Goal: Task Accomplishment & Management: Manage account settings

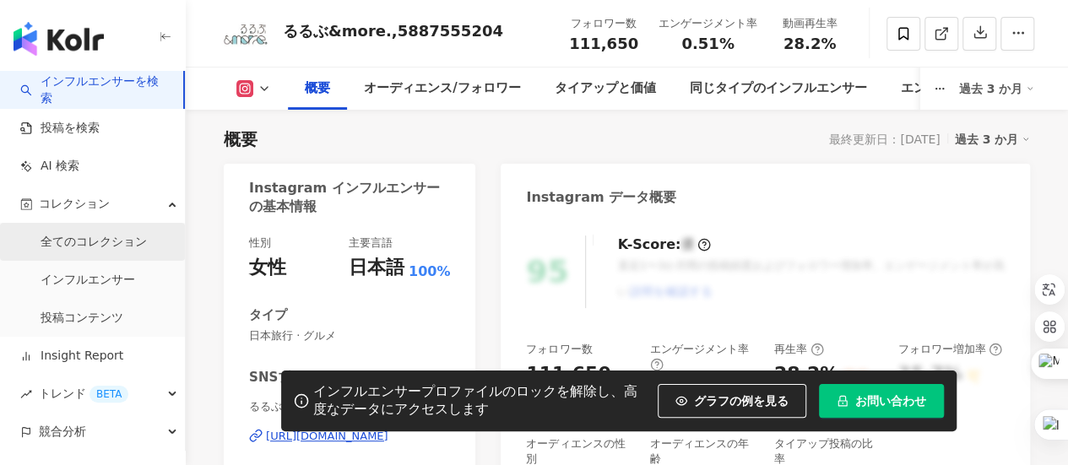
click at [130, 248] on link "全てのコレクション" at bounding box center [94, 242] width 106 height 17
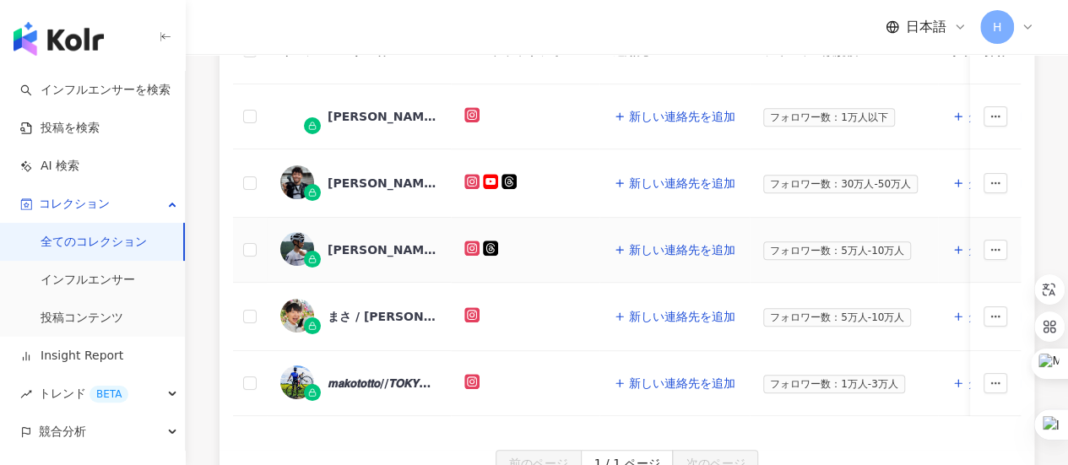
scroll to position [338, 0]
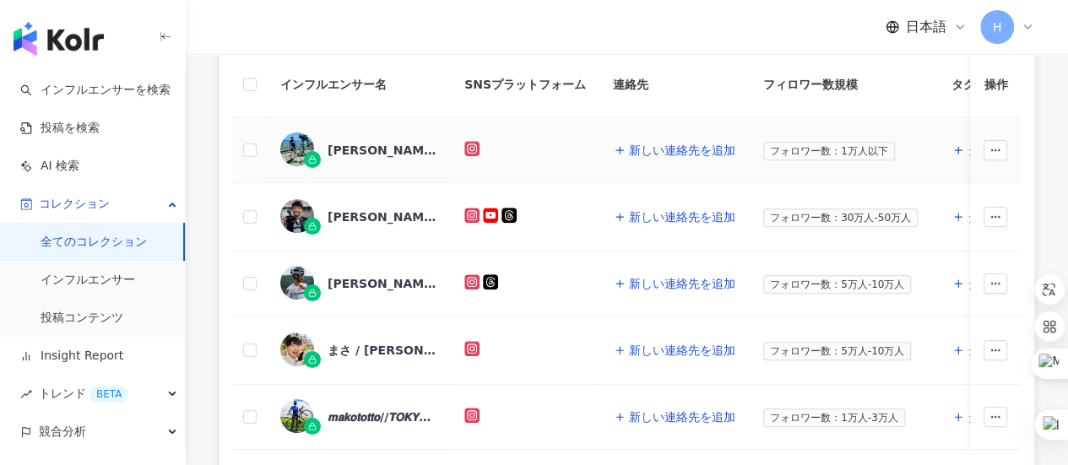
click at [385, 148] on div "[PERSON_NAME],9212468979" at bounding box center [383, 150] width 110 height 17
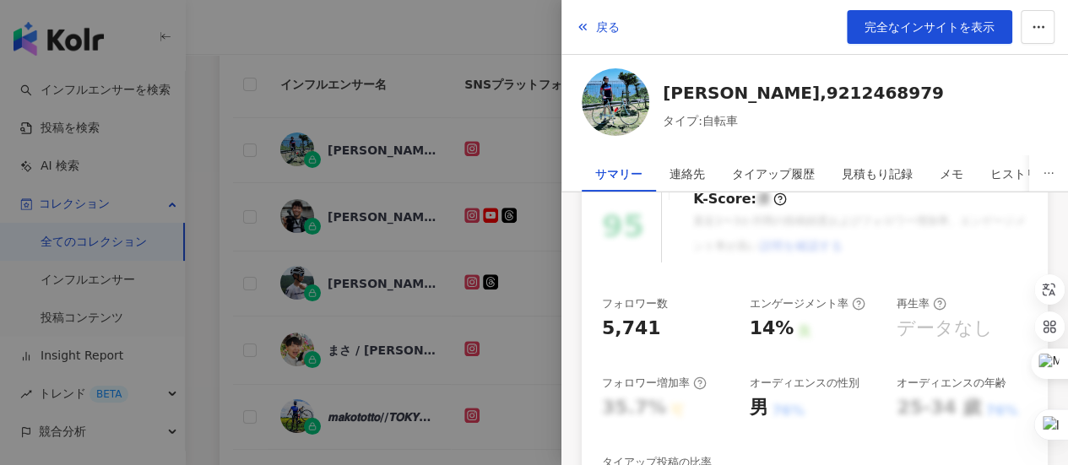
scroll to position [169, 0]
click at [246, 210] on div at bounding box center [534, 232] width 1068 height 465
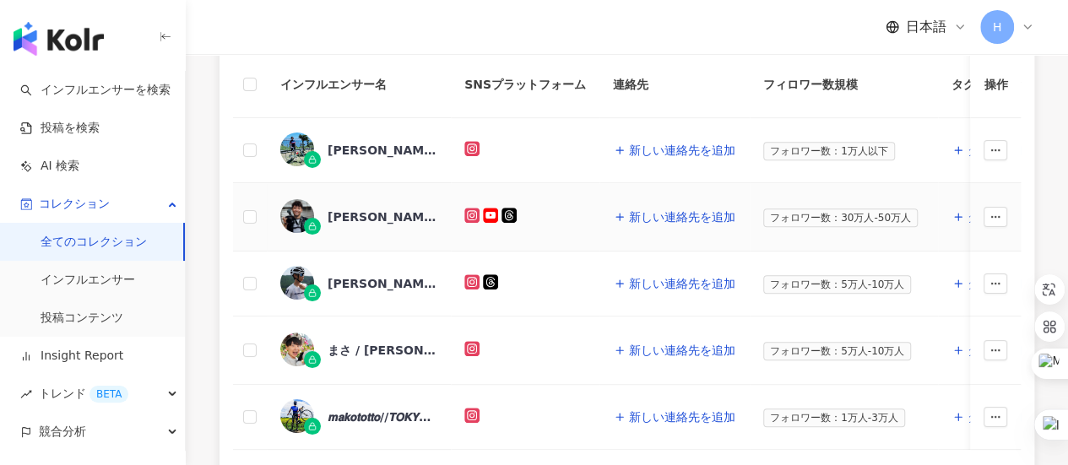
click at [351, 218] on div "[PERSON_NAME]" at bounding box center [383, 217] width 110 height 17
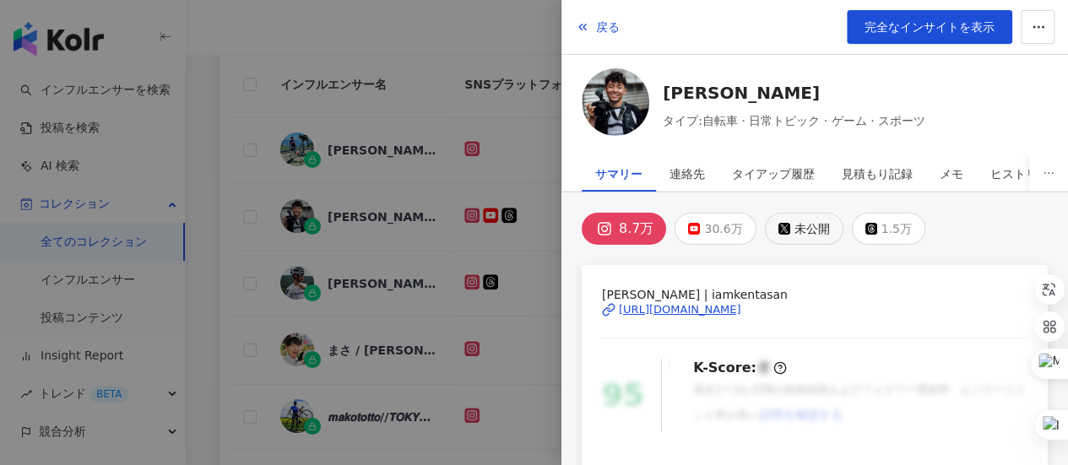
scroll to position [253, 0]
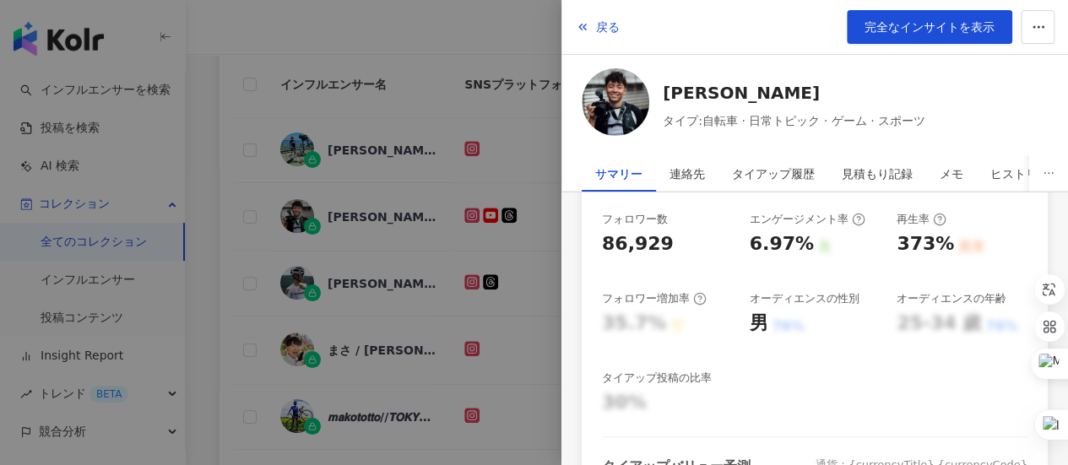
click at [351, 104] on div at bounding box center [534, 232] width 1068 height 465
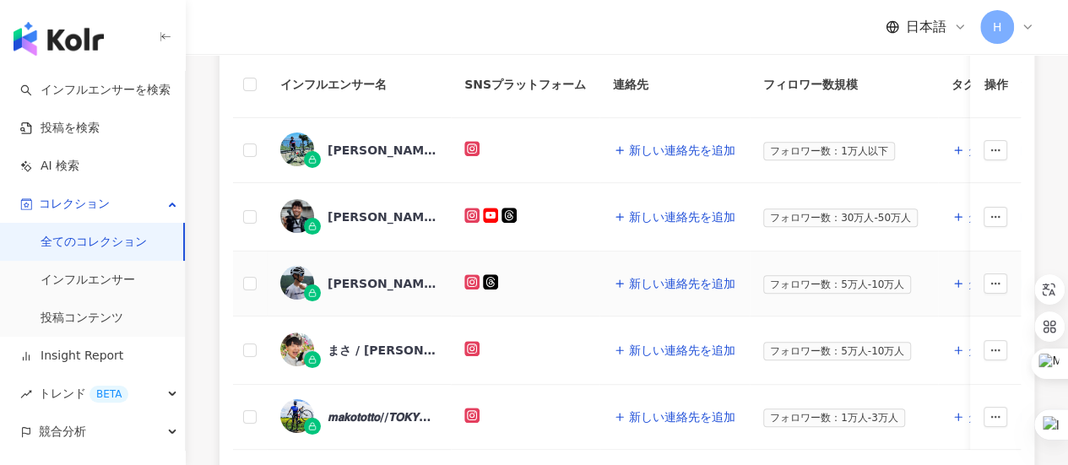
click at [370, 283] on div "[PERSON_NAME] [PERSON_NAME],1473280069" at bounding box center [383, 283] width 110 height 17
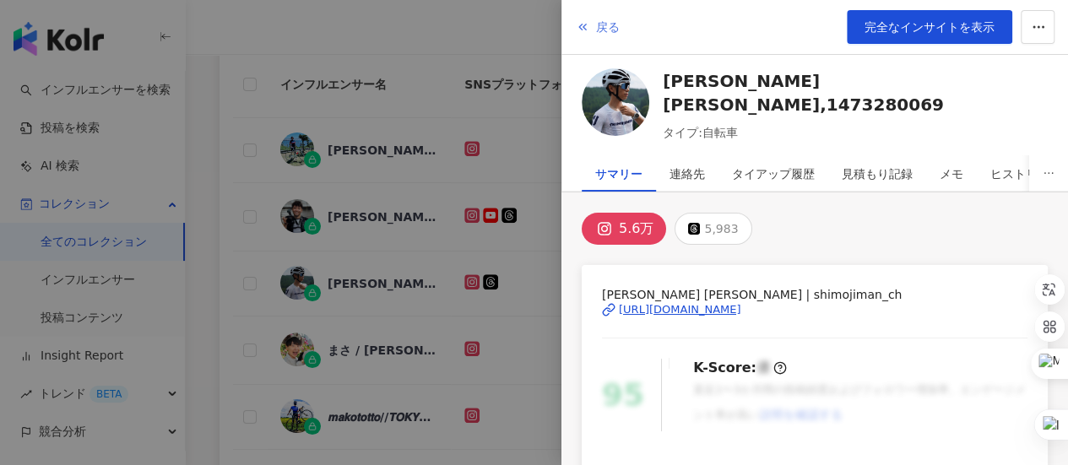
click at [580, 29] on polyline "button" at bounding box center [580, 27] width 3 height 6
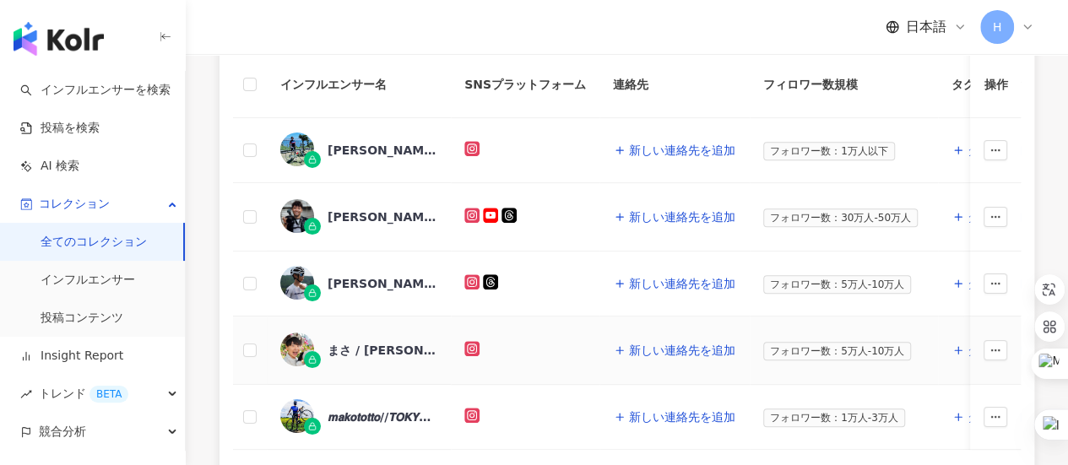
scroll to position [422, 0]
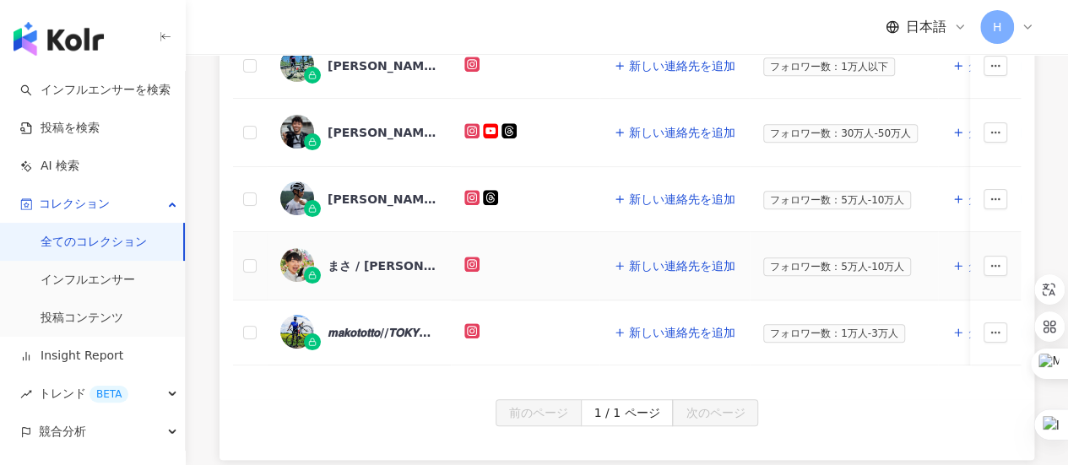
click at [377, 263] on div "まさ / [PERSON_NAME],1558154795" at bounding box center [383, 266] width 110 height 17
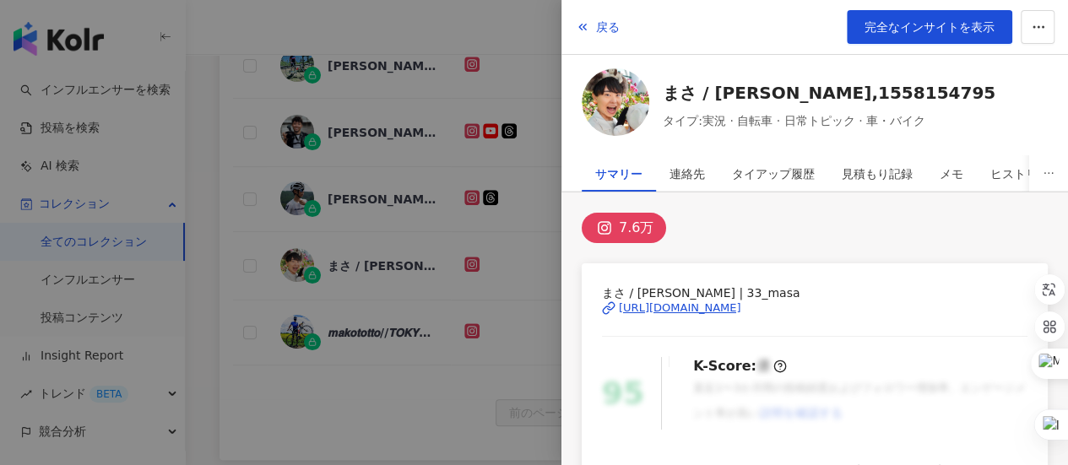
click at [258, 281] on div at bounding box center [534, 232] width 1068 height 465
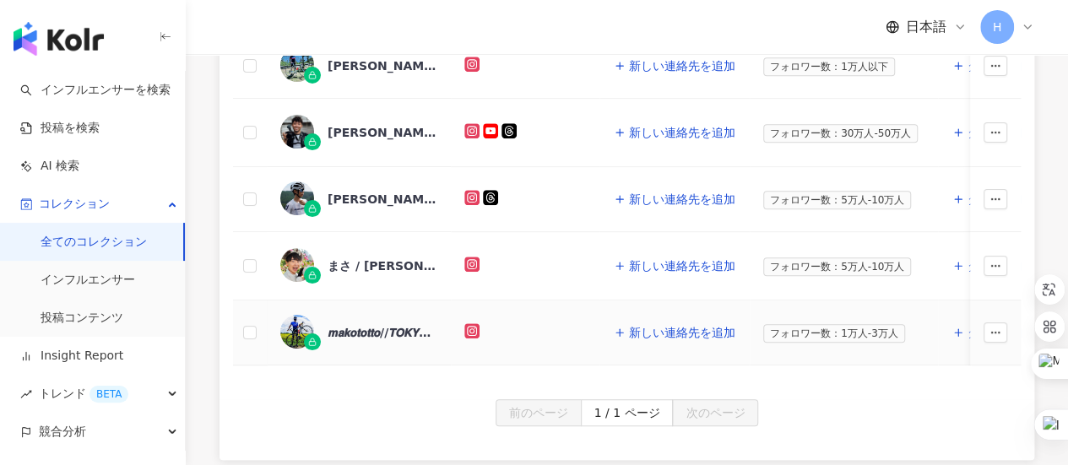
click at [358, 330] on div "𝙢𝙖𝙠𝙤𝙩𝙤𝙩𝙩𝙤//𝙏𝙊𝙆𝙔𝙊 (𝘤𝘺𝘤𝘭𝘪𝘴𝘵),4311214221" at bounding box center [383, 332] width 110 height 17
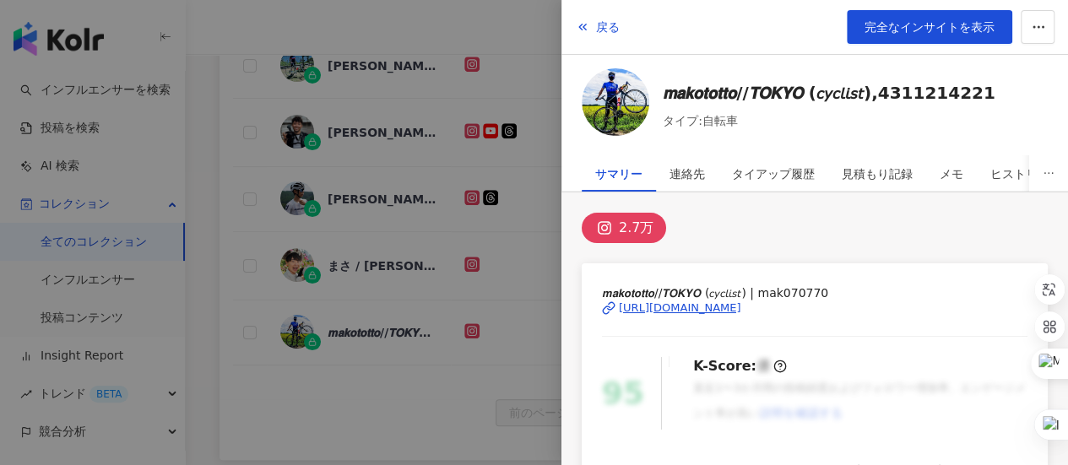
click at [225, 194] on div at bounding box center [534, 232] width 1068 height 465
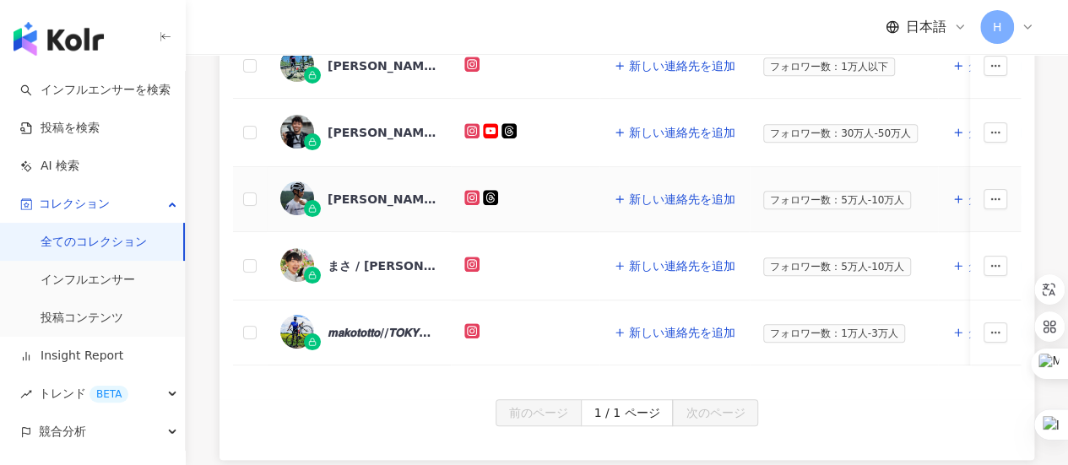
click at [358, 201] on div "[PERSON_NAME] [PERSON_NAME],1473280069" at bounding box center [383, 199] width 110 height 17
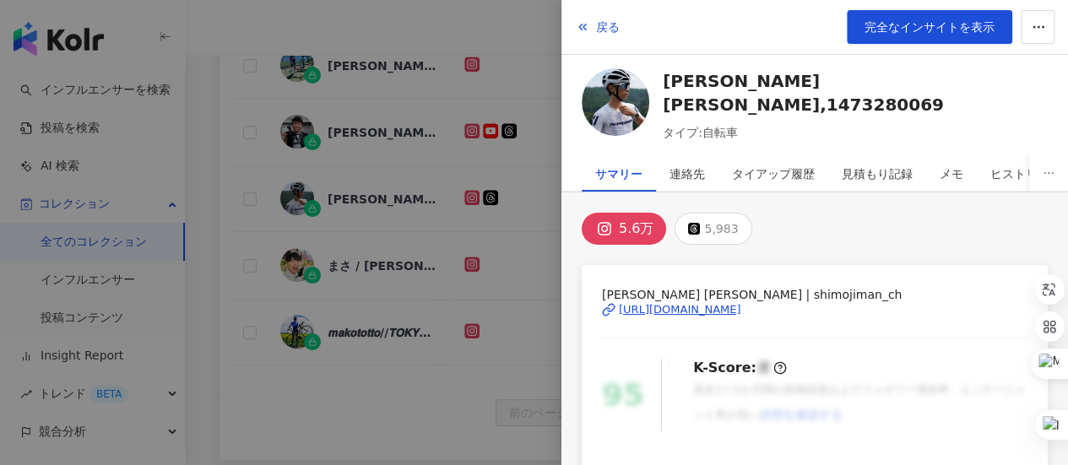
click at [274, 193] on div at bounding box center [534, 232] width 1068 height 465
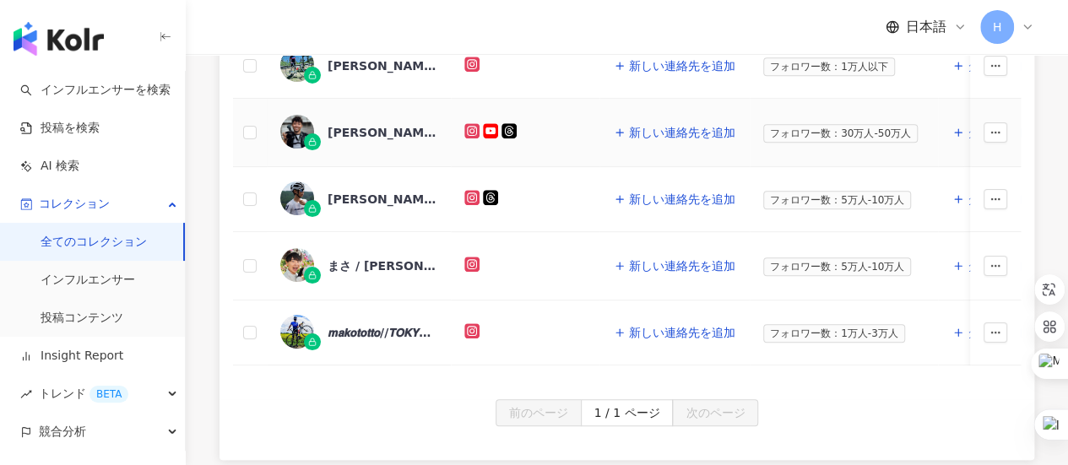
click at [363, 130] on div "[PERSON_NAME]" at bounding box center [383, 132] width 110 height 17
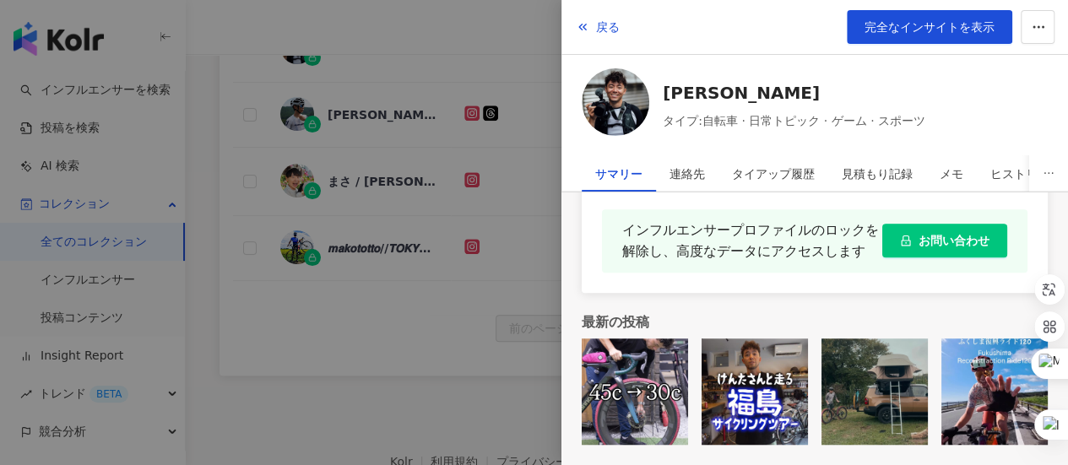
scroll to position [631, 0]
drag, startPoint x: 269, startPoint y: 332, endPoint x: 290, endPoint y: 307, distance: 32.9
click at [269, 332] on div at bounding box center [534, 232] width 1068 height 465
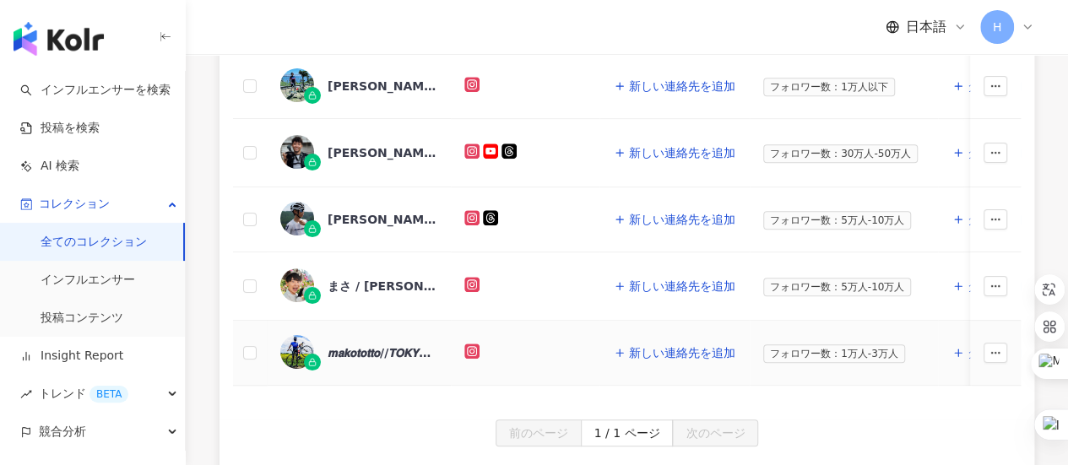
scroll to position [253, 0]
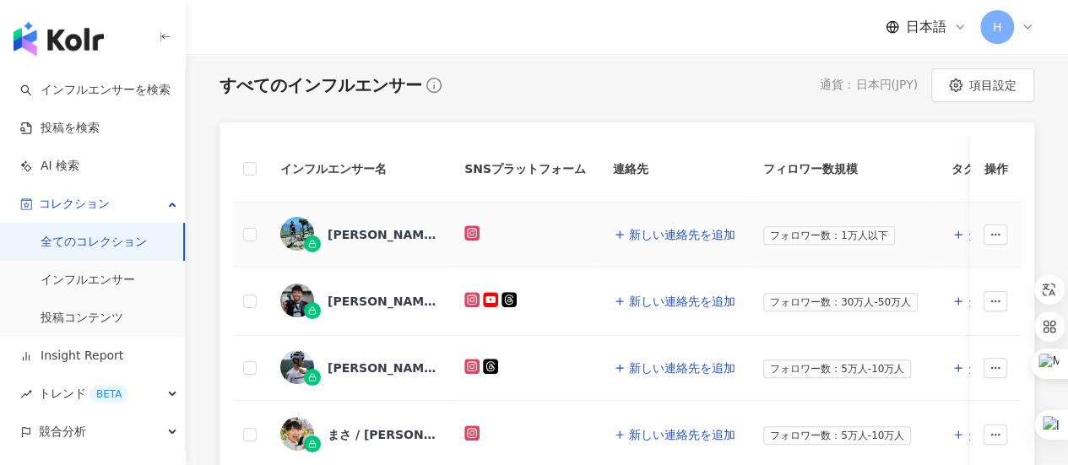
click at [375, 236] on div "[PERSON_NAME],9212468979" at bounding box center [383, 234] width 110 height 17
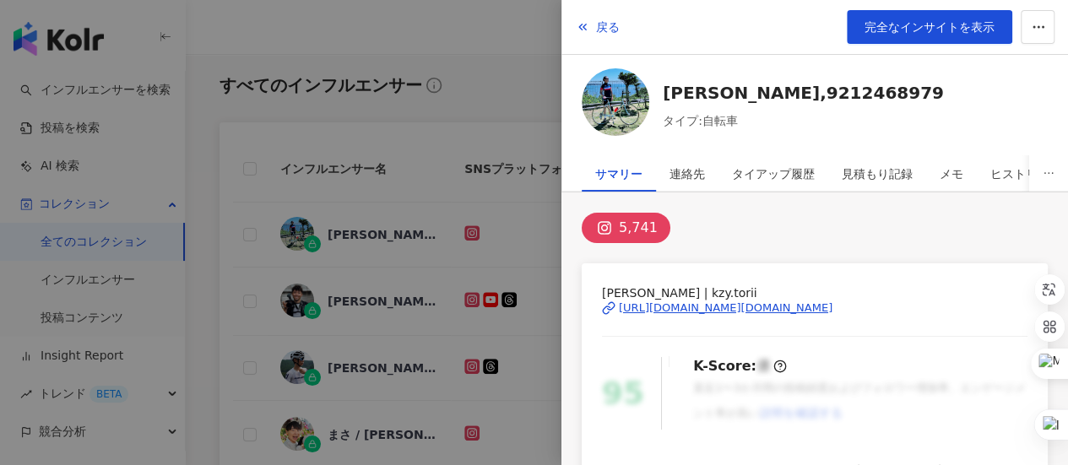
click at [267, 241] on div at bounding box center [534, 232] width 1068 height 465
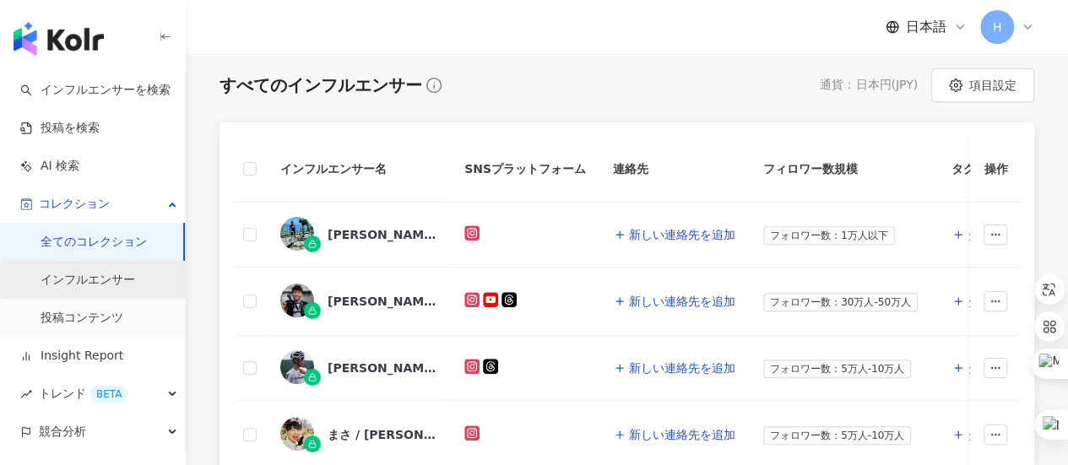
click at [117, 283] on link "インフルエンサー" at bounding box center [88, 280] width 95 height 17
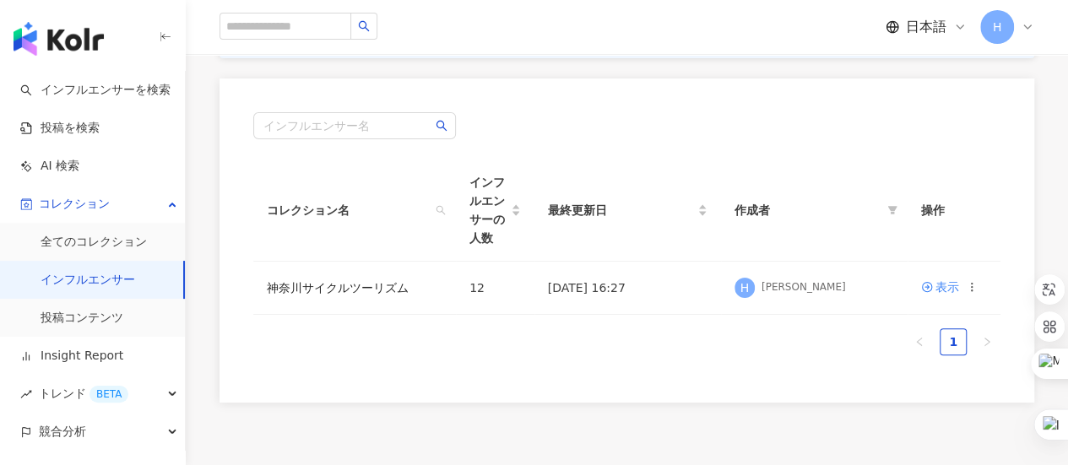
scroll to position [253, 0]
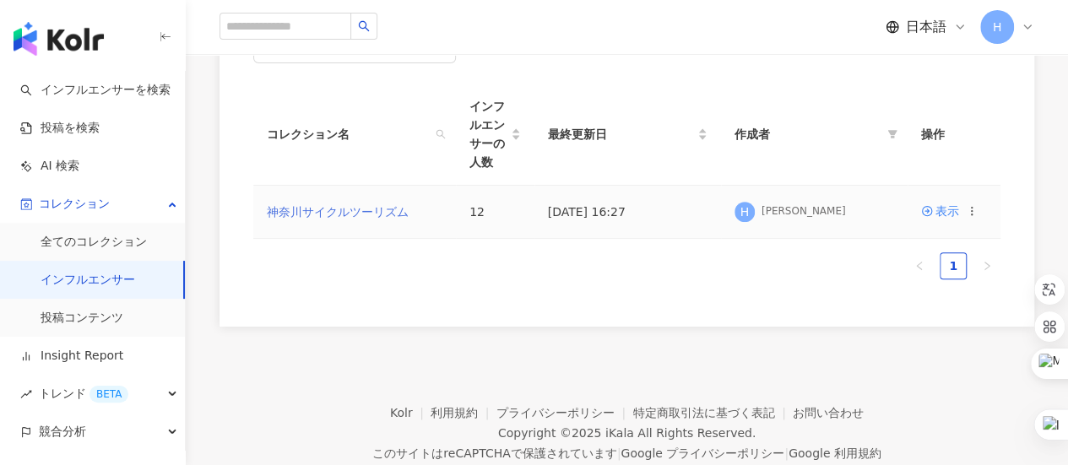
click at [356, 209] on link "神奈川サイクルツーリズム" at bounding box center [338, 212] width 142 height 14
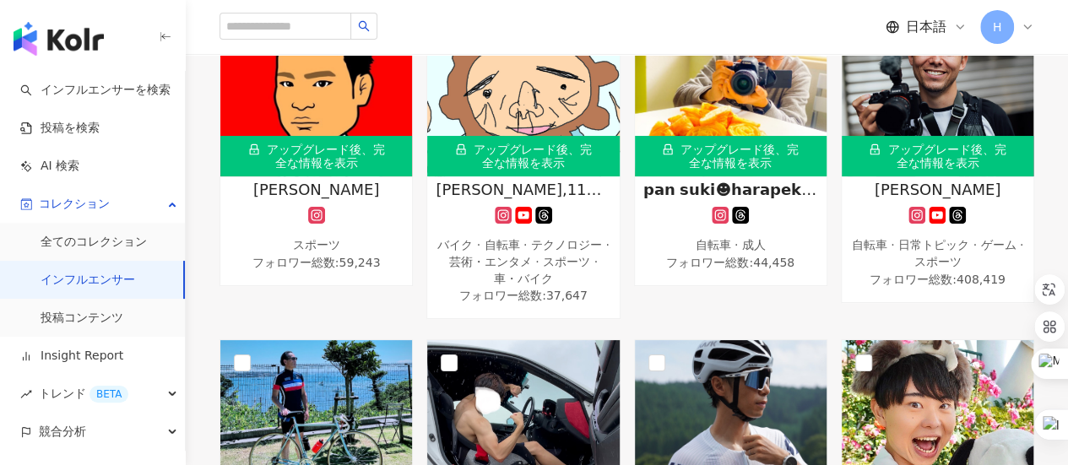
scroll to position [844, 0]
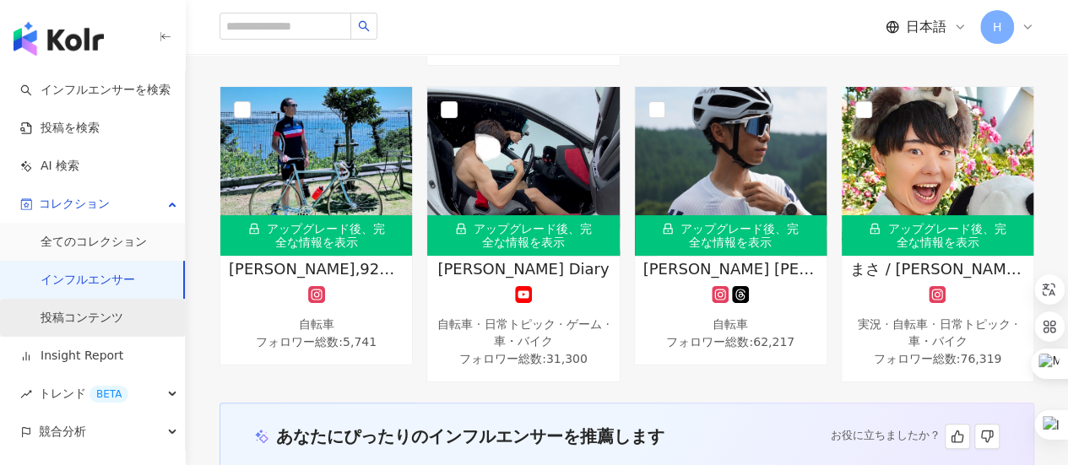
click at [87, 323] on link "投稿コンテンツ" at bounding box center [82, 318] width 83 height 17
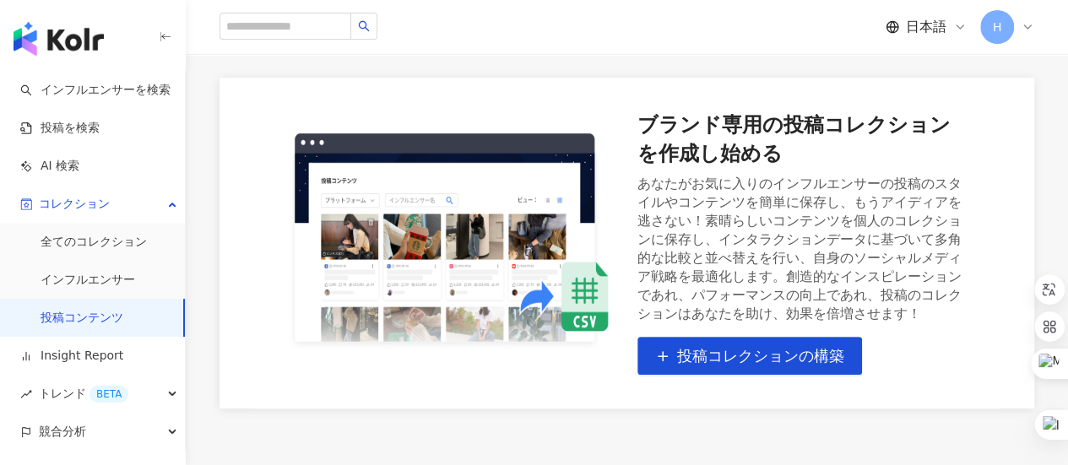
scroll to position [243, 0]
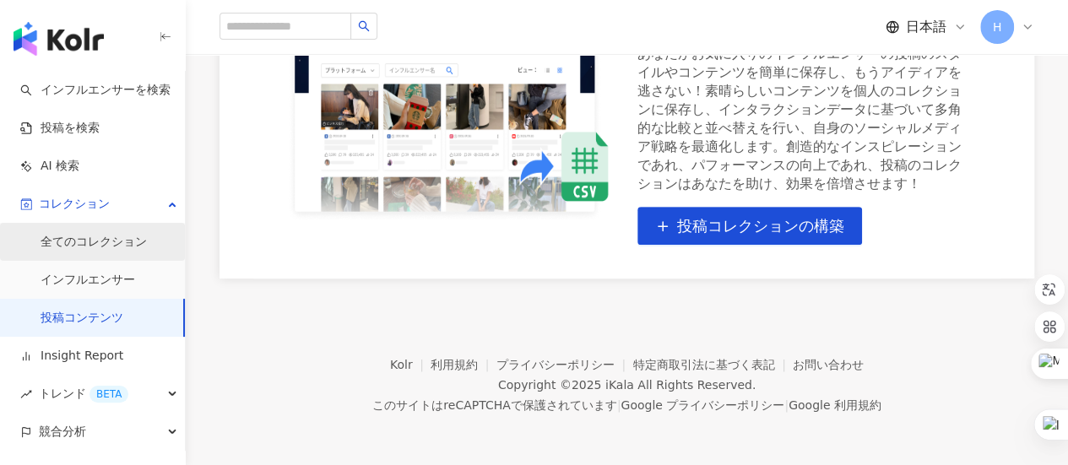
click at [110, 246] on link "全てのコレクション" at bounding box center [94, 242] width 106 height 17
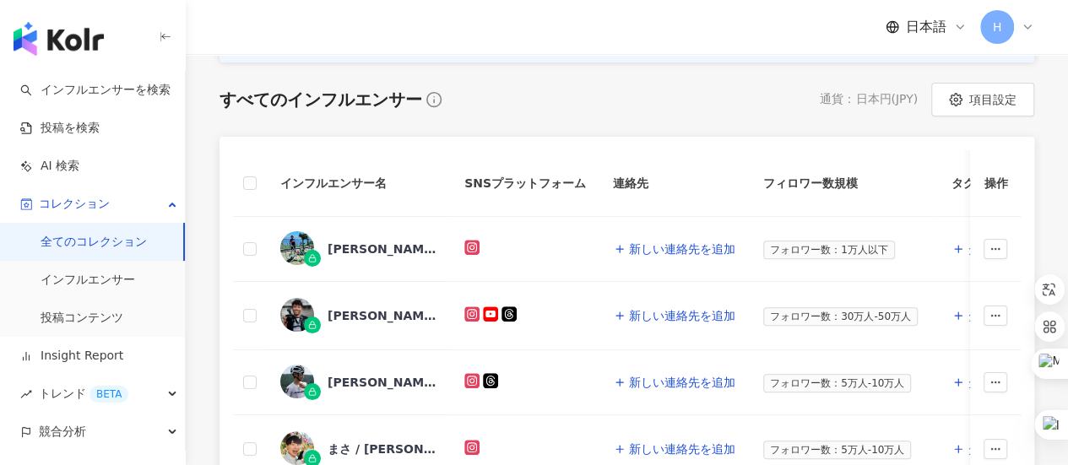
scroll to position [338, 0]
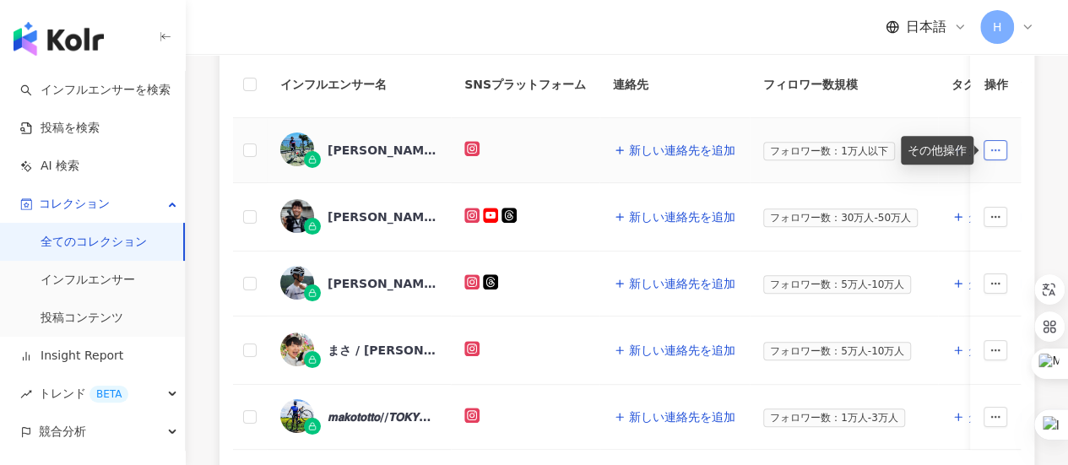
click at [990, 152] on icon "button" at bounding box center [996, 150] width 12 height 12
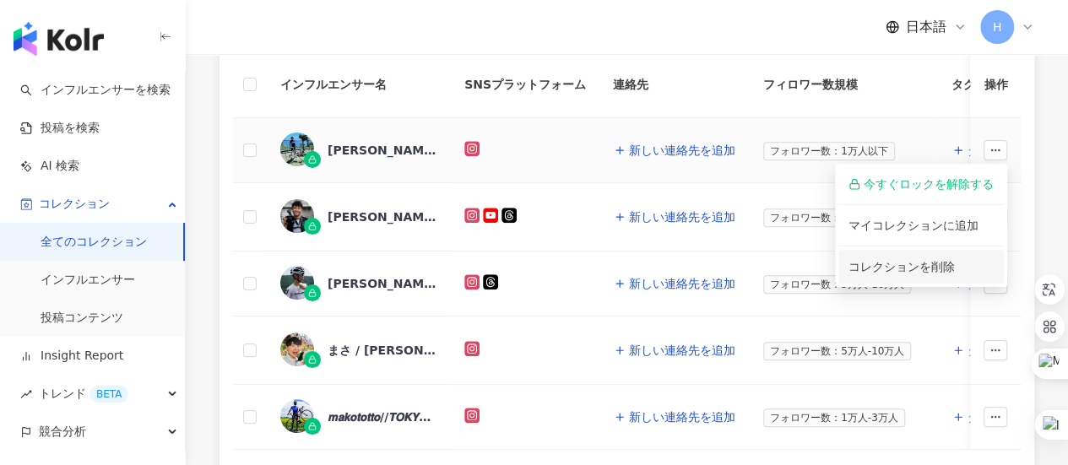
click at [952, 271] on span "コレクションを削除" at bounding box center [902, 267] width 106 height 14
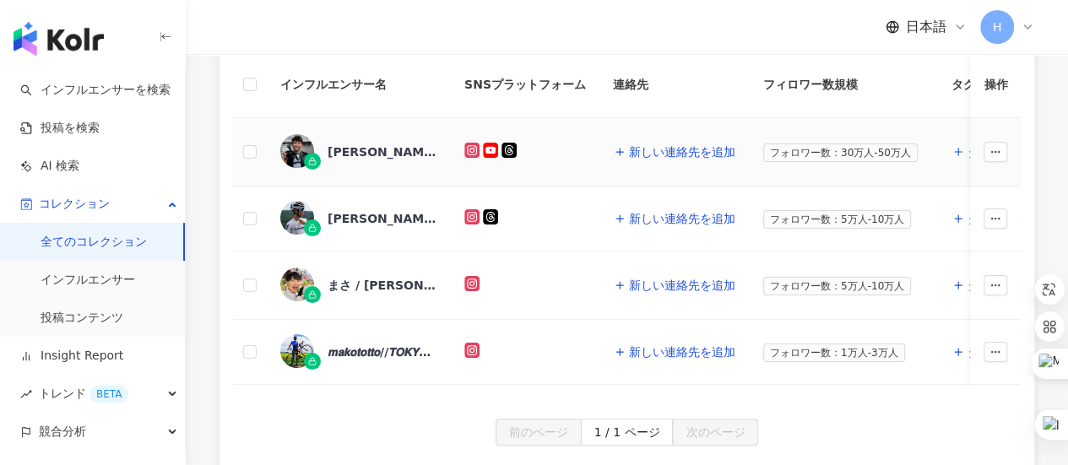
click at [363, 151] on div "[PERSON_NAME]" at bounding box center [383, 152] width 110 height 17
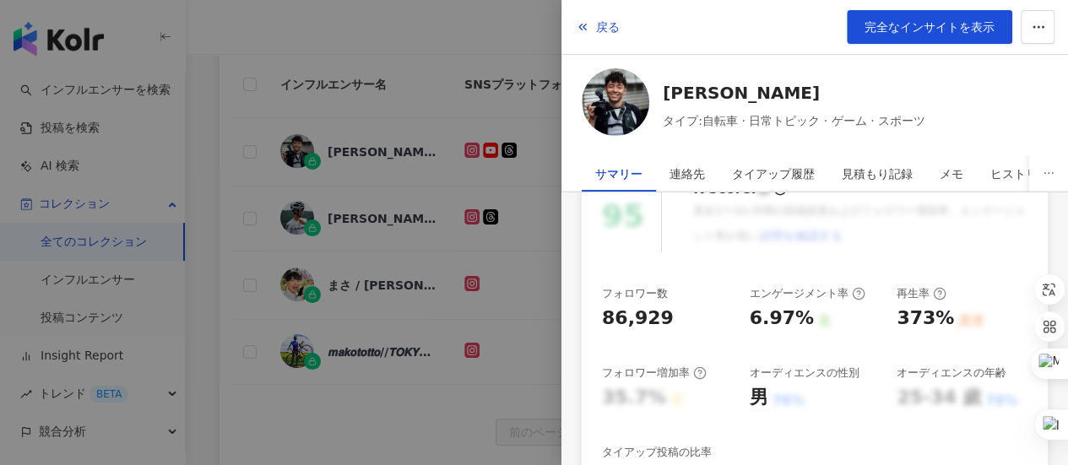
scroll to position [169, 0]
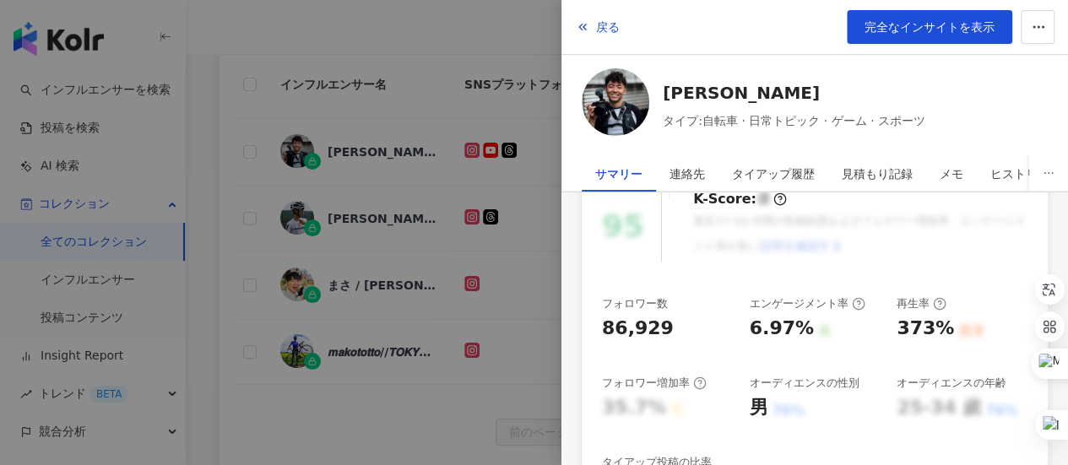
click at [241, 206] on div at bounding box center [534, 232] width 1068 height 465
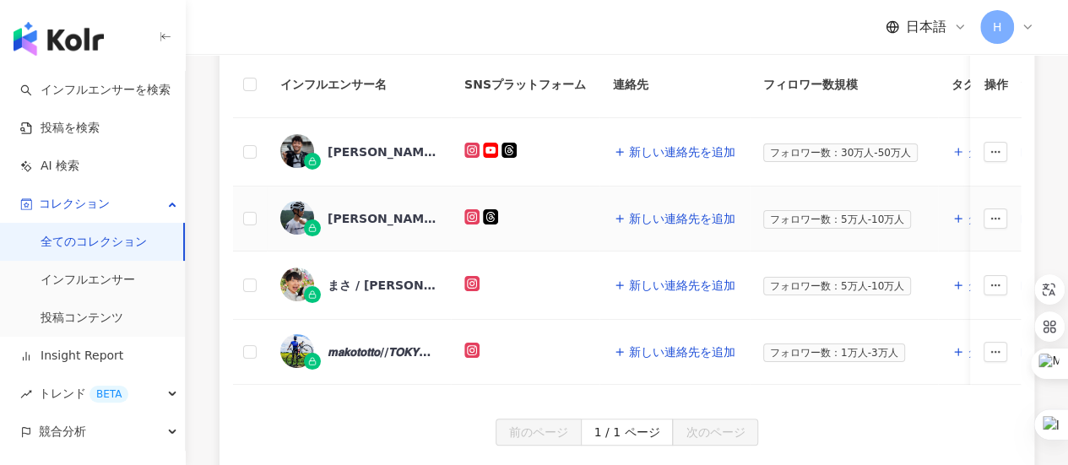
click at [361, 212] on div "[PERSON_NAME] [PERSON_NAME],1473280069" at bounding box center [383, 218] width 110 height 17
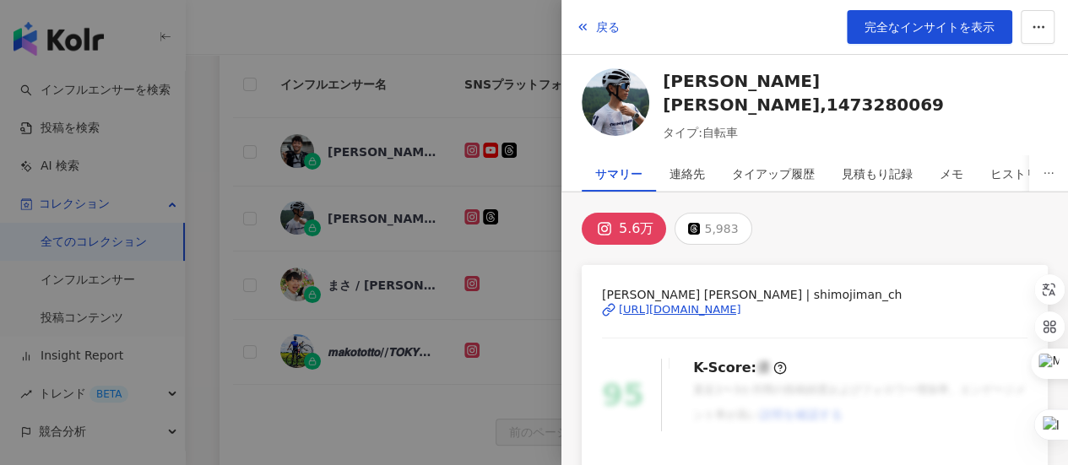
click at [366, 286] on div at bounding box center [534, 232] width 1068 height 465
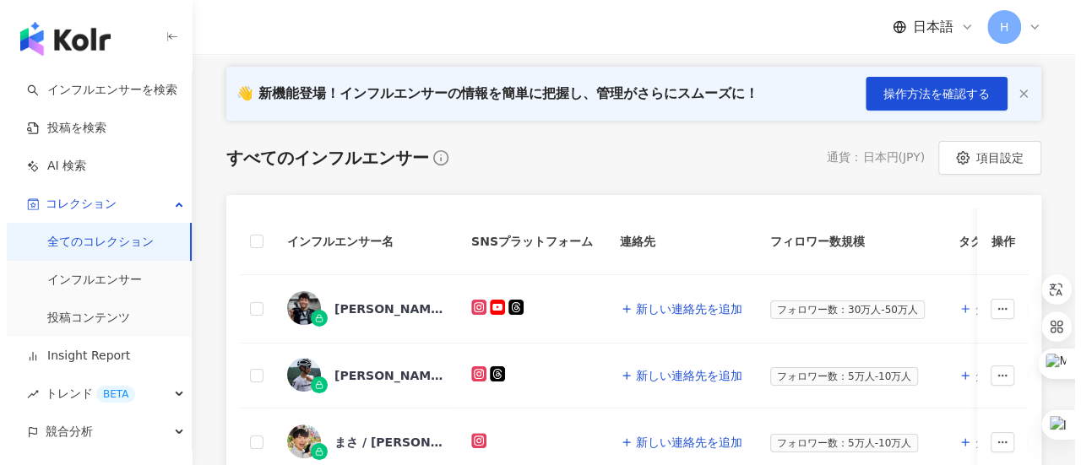
scroll to position [0, 0]
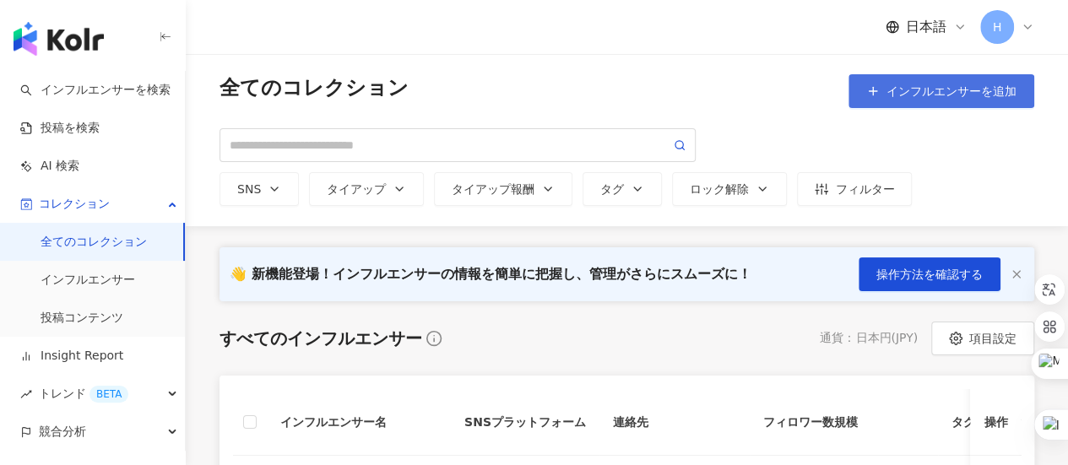
click at [912, 85] on span "インフルエンサーを追加" at bounding box center [952, 91] width 130 height 14
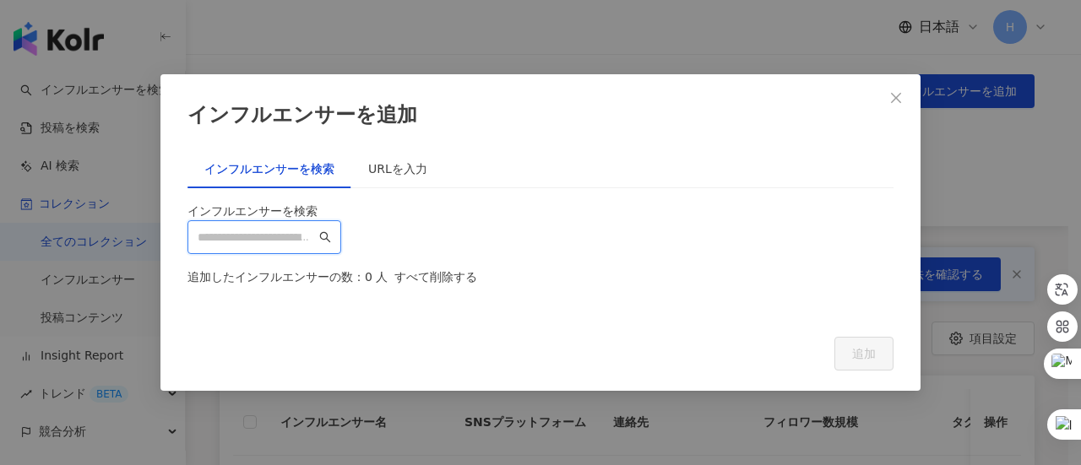
click at [272, 228] on input "search" at bounding box center [257, 237] width 118 height 19
paste input "**********"
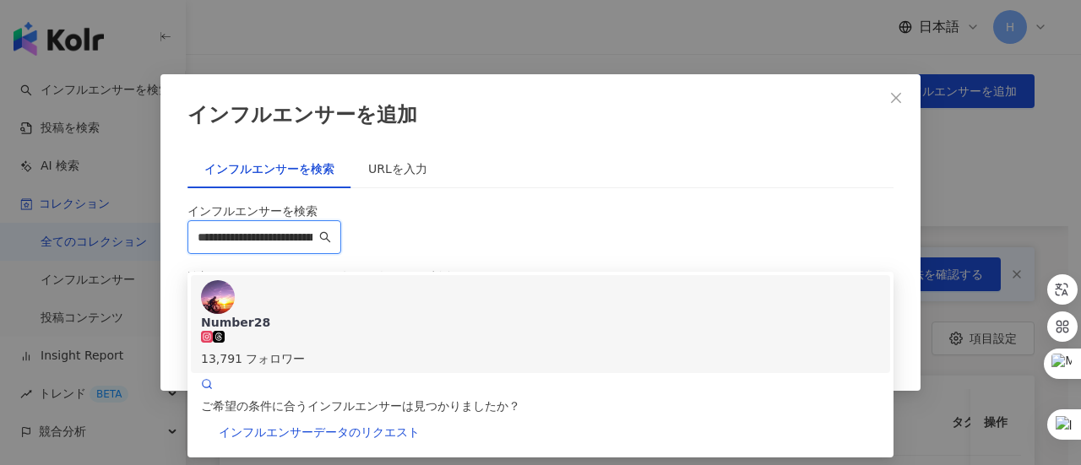
click at [325, 314] on div "Number28" at bounding box center [540, 322] width 679 height 17
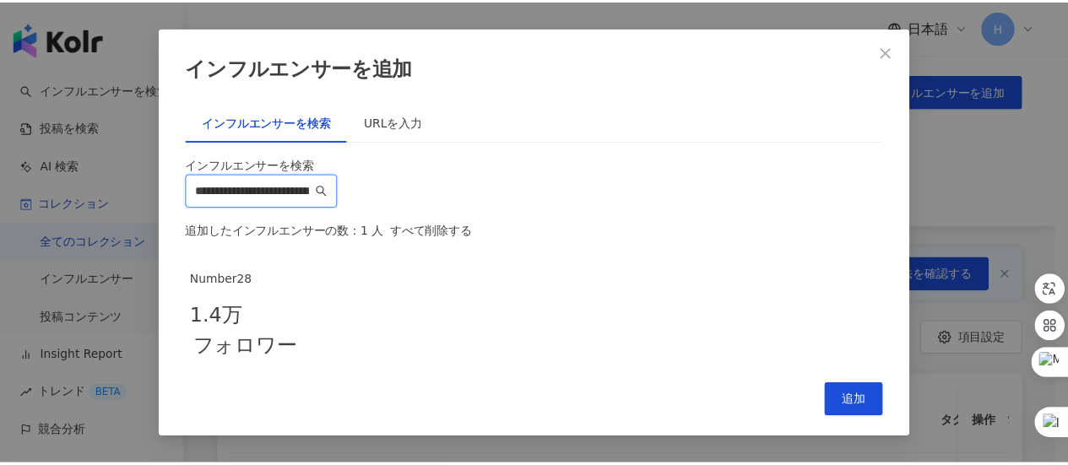
scroll to position [30, 0]
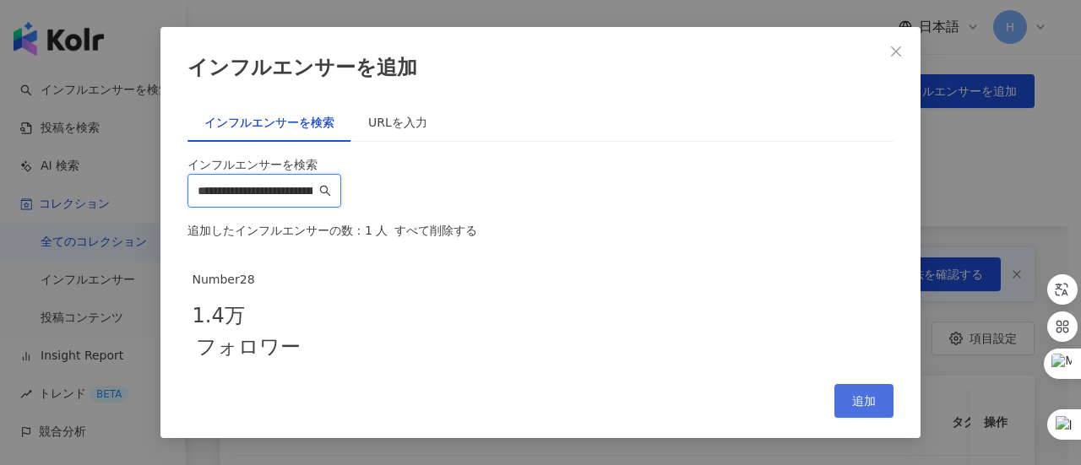
type input "**********"
click at [860, 408] on span "追加" at bounding box center [864, 401] width 24 height 14
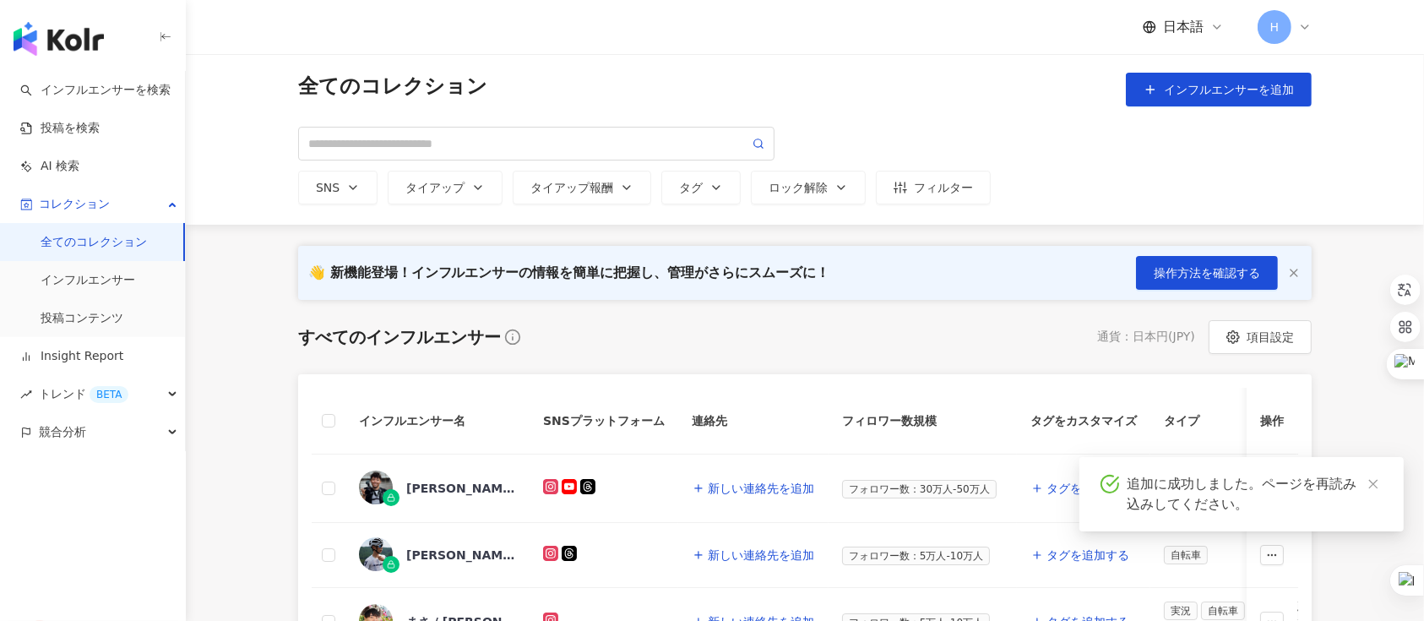
scroll to position [0, 0]
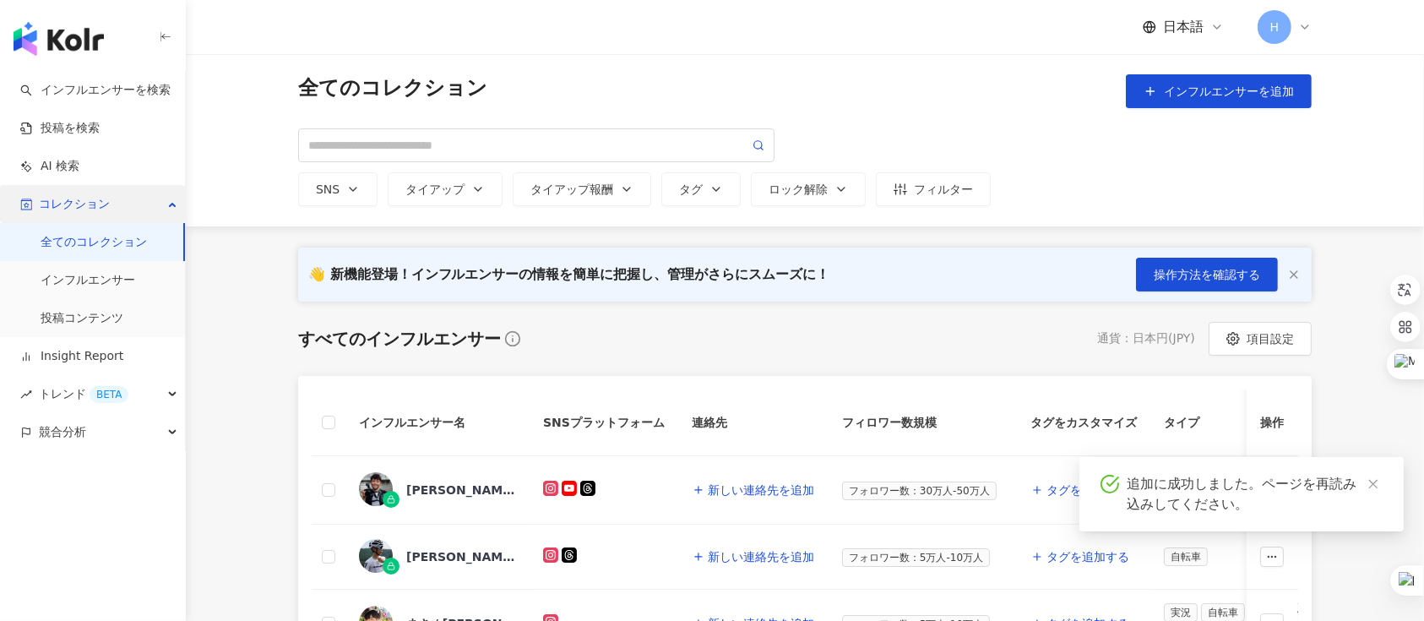
click at [74, 207] on span "コレクション" at bounding box center [74, 204] width 71 height 38
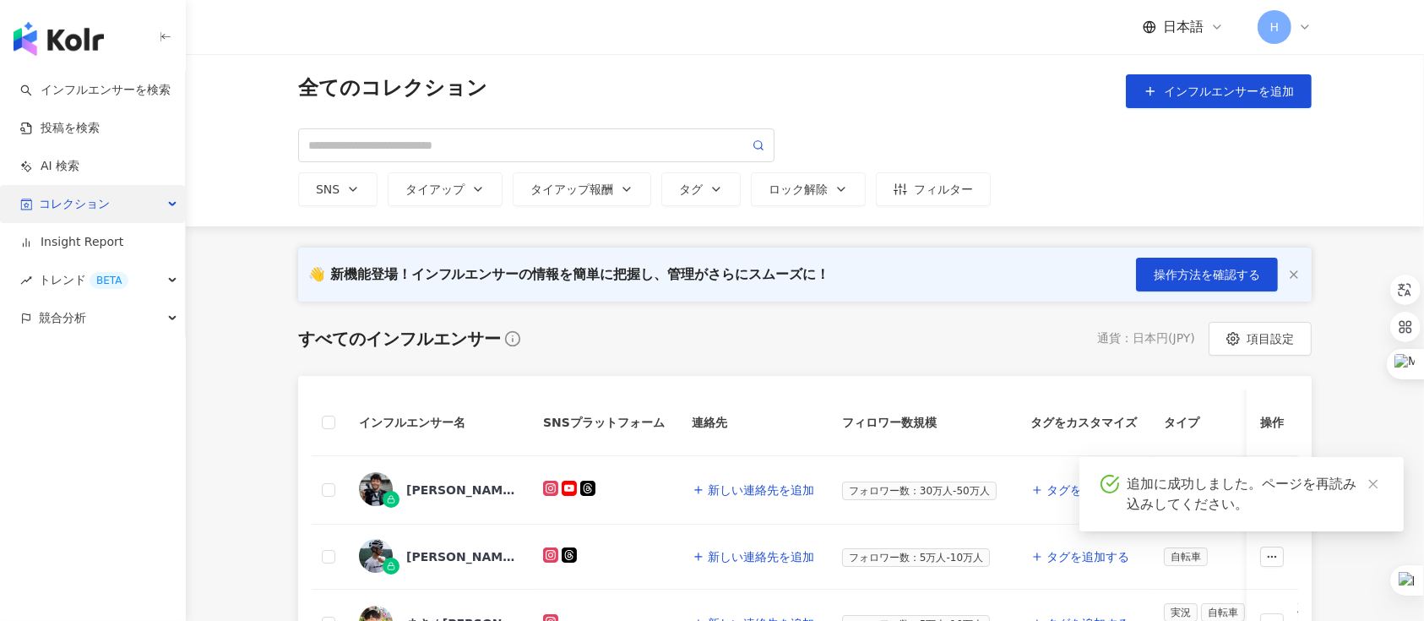
click at [74, 207] on span "コレクション" at bounding box center [74, 204] width 71 height 38
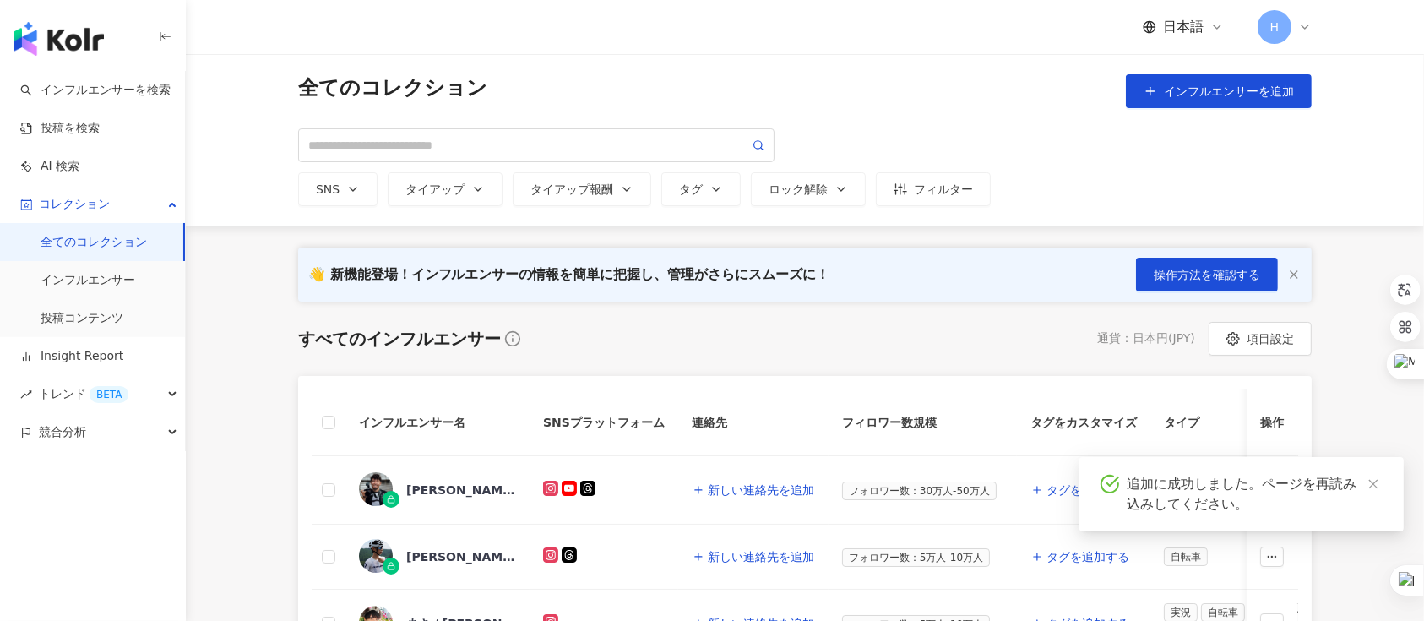
click at [92, 246] on link "全てのコレクション" at bounding box center [94, 242] width 106 height 17
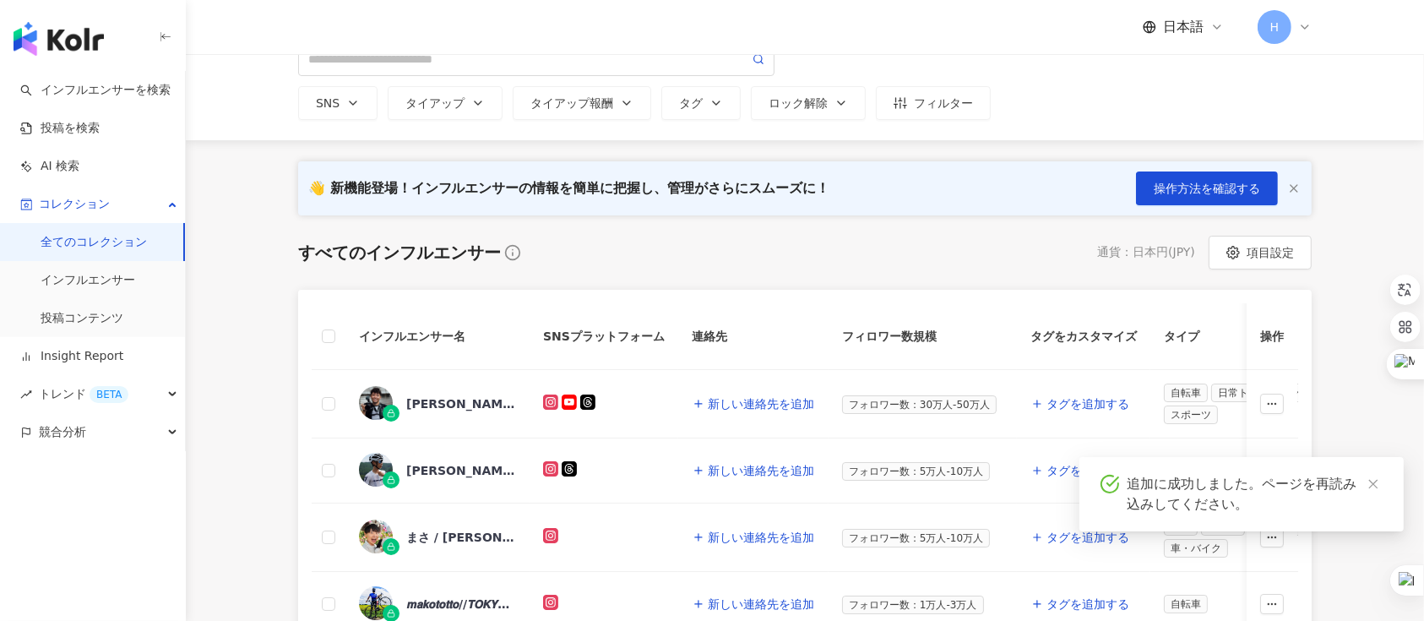
scroll to position [225, 0]
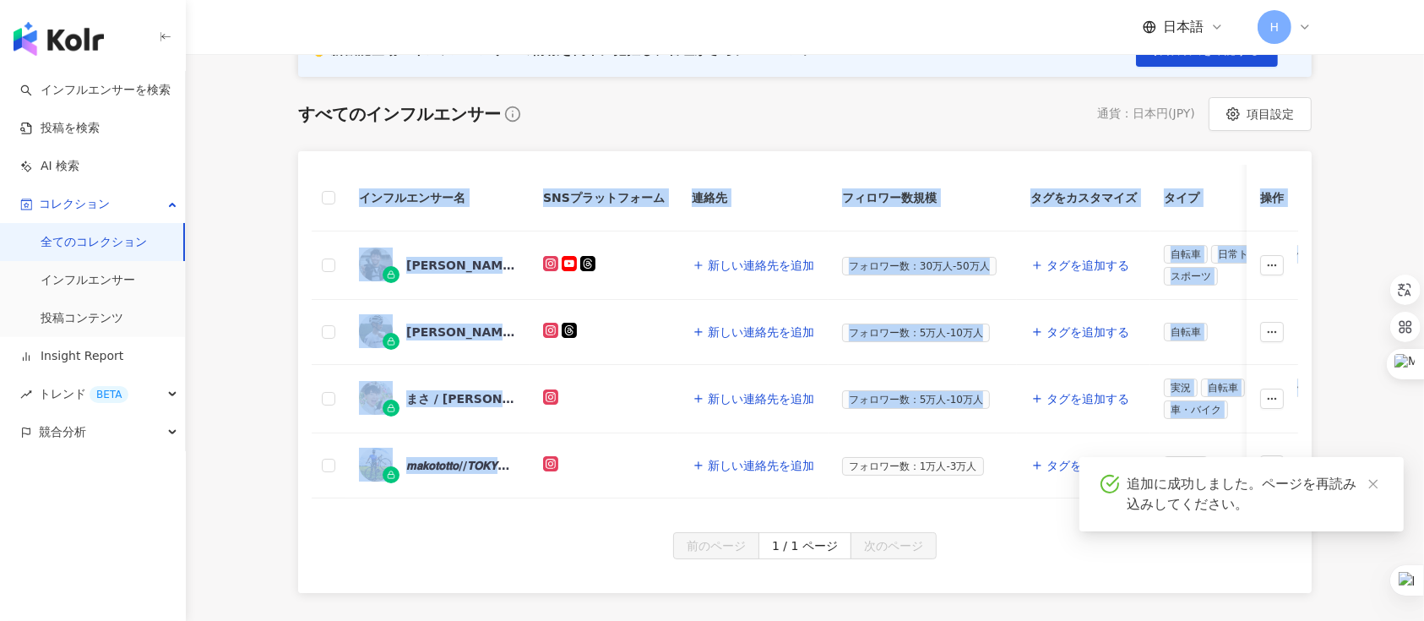
drag, startPoint x: 594, startPoint y: 493, endPoint x: 674, endPoint y: 515, distance: 82.4
click at [719, 464] on div "インフルエンサー名 SNSプラットフォーム 連絡先 フィロワー数規模 タグをカスタマイズ タイプ フォロワー数 K-Score 過去 3 か月 オーディエンス…" at bounding box center [804, 341] width 1013 height 381
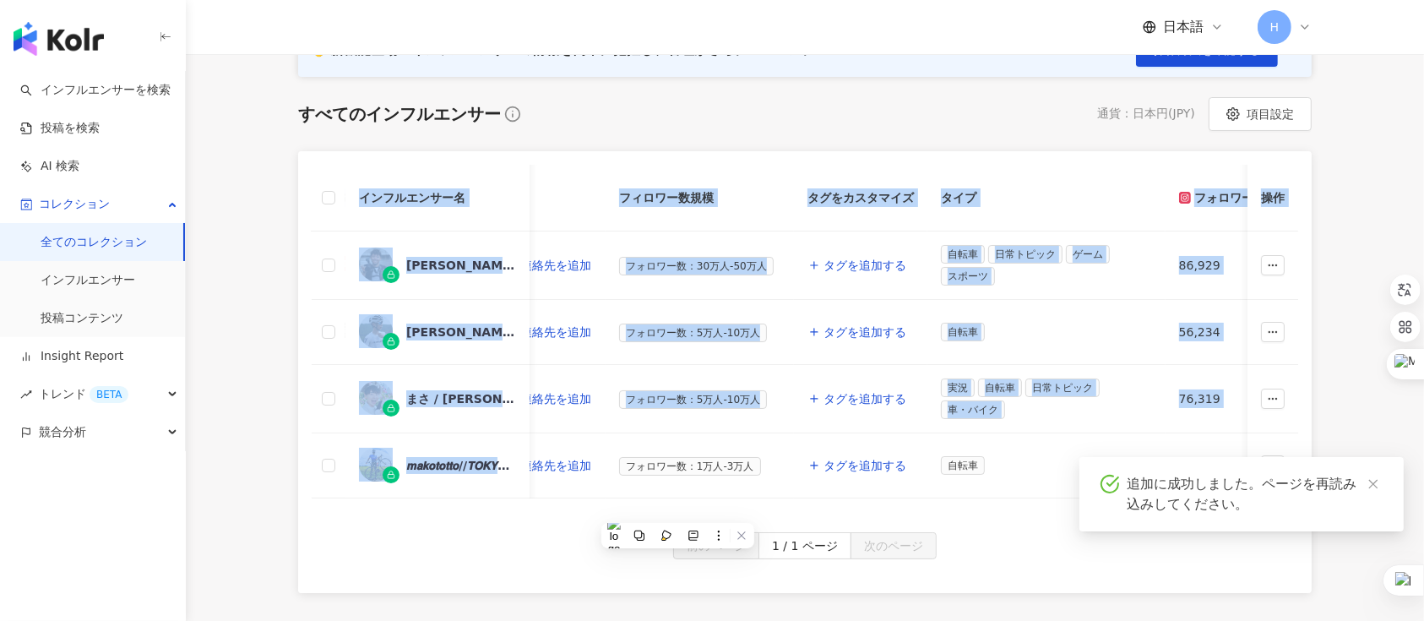
scroll to position [0, 0]
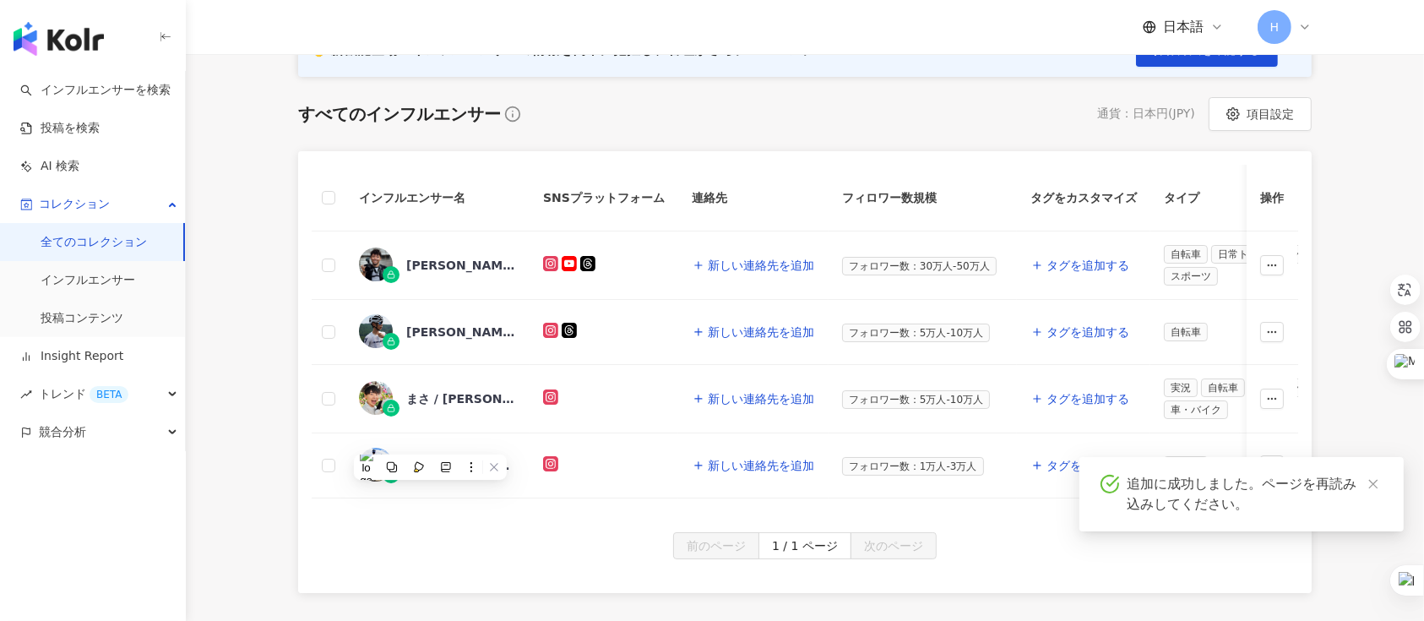
click at [1067, 113] on div "すべてのインフルエンサー 通貨 ： 日本円 ( JPY ) 項目設定" at bounding box center [804, 114] width 1013 height 34
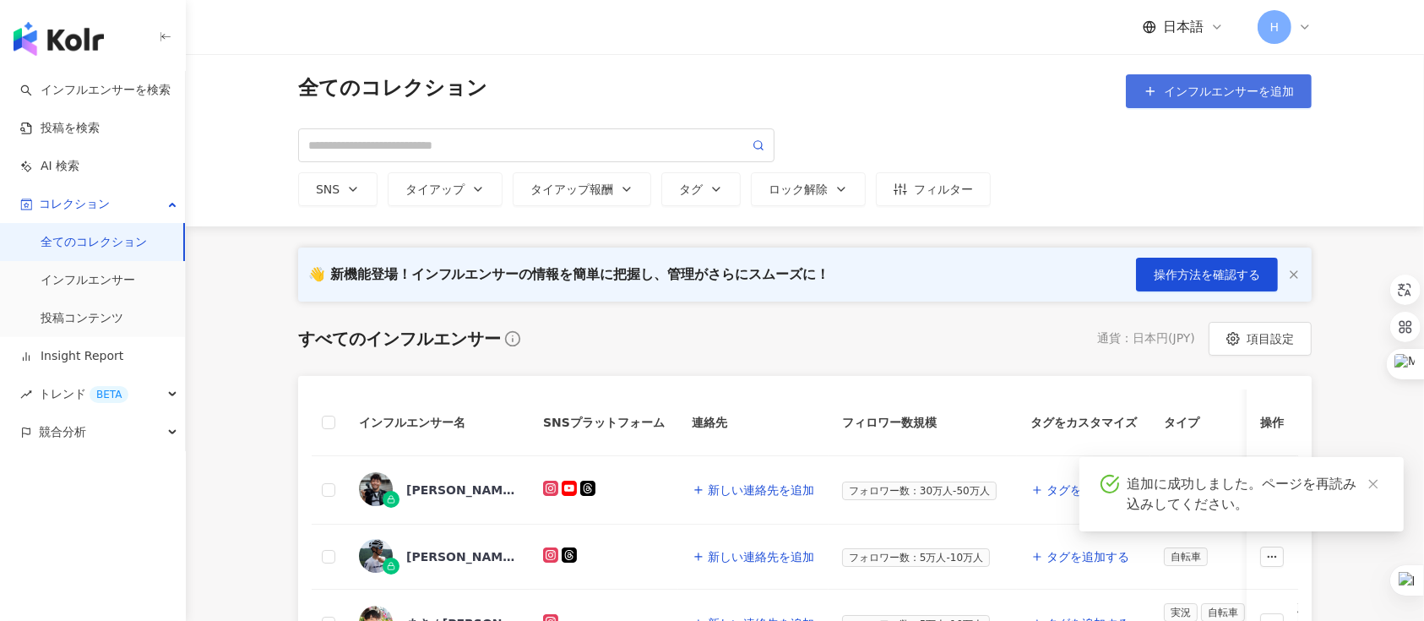
click at [1067, 95] on span "インフルエンサーを追加" at bounding box center [1229, 91] width 130 height 14
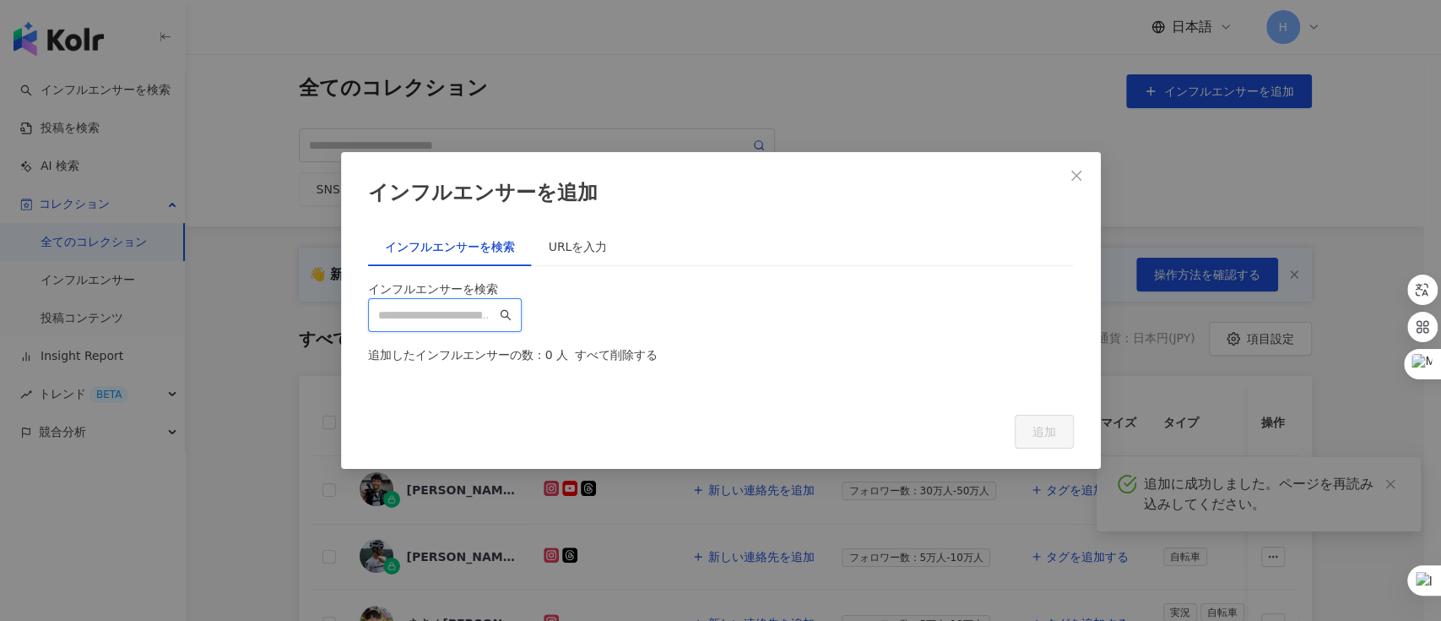
click at [474, 306] on input "search" at bounding box center [437, 315] width 118 height 19
paste input "**********"
type input "**********"
click at [1066, 169] on span "Close" at bounding box center [1077, 176] width 34 height 14
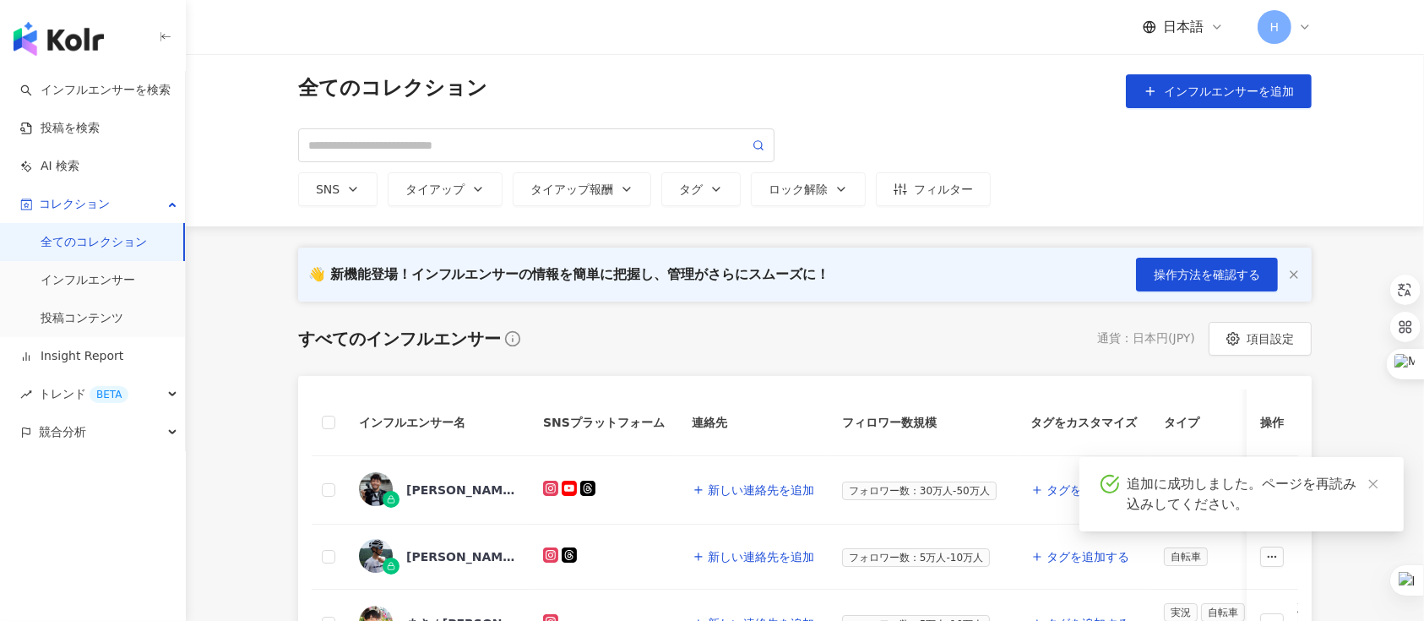
scroll to position [112, 0]
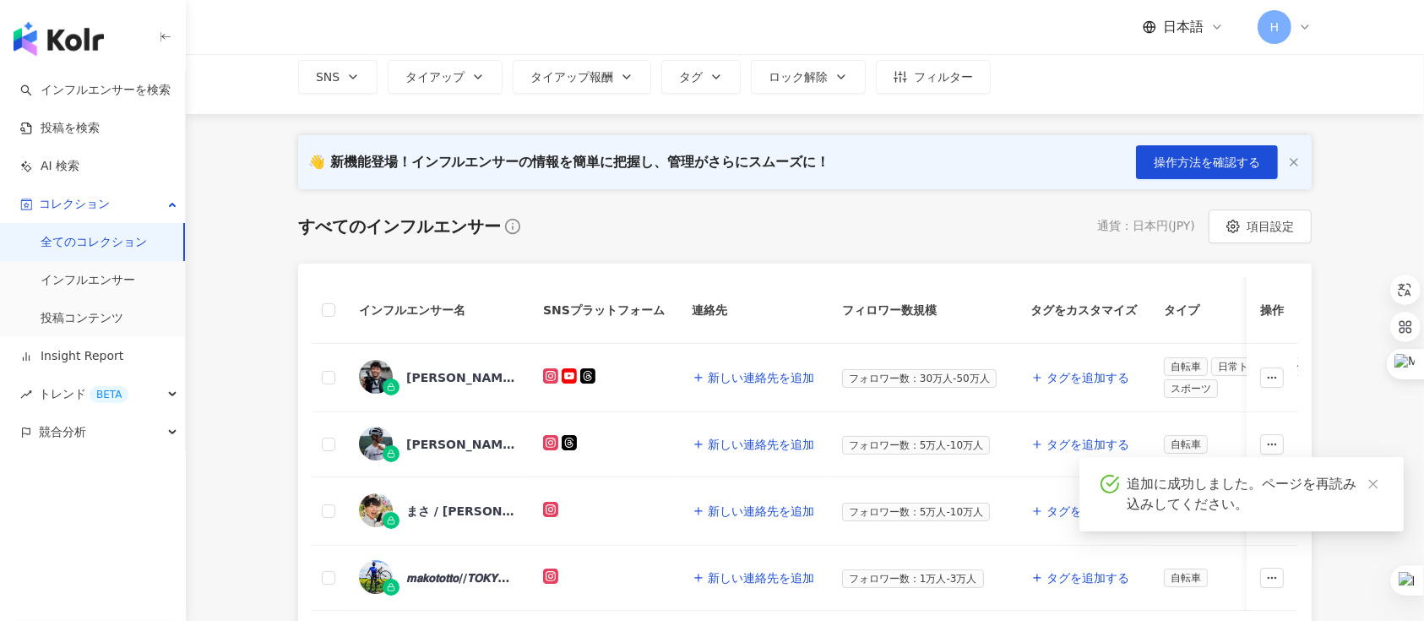
click at [427, 236] on div "すべてのインフルエンサー" at bounding box center [399, 226] width 203 height 24
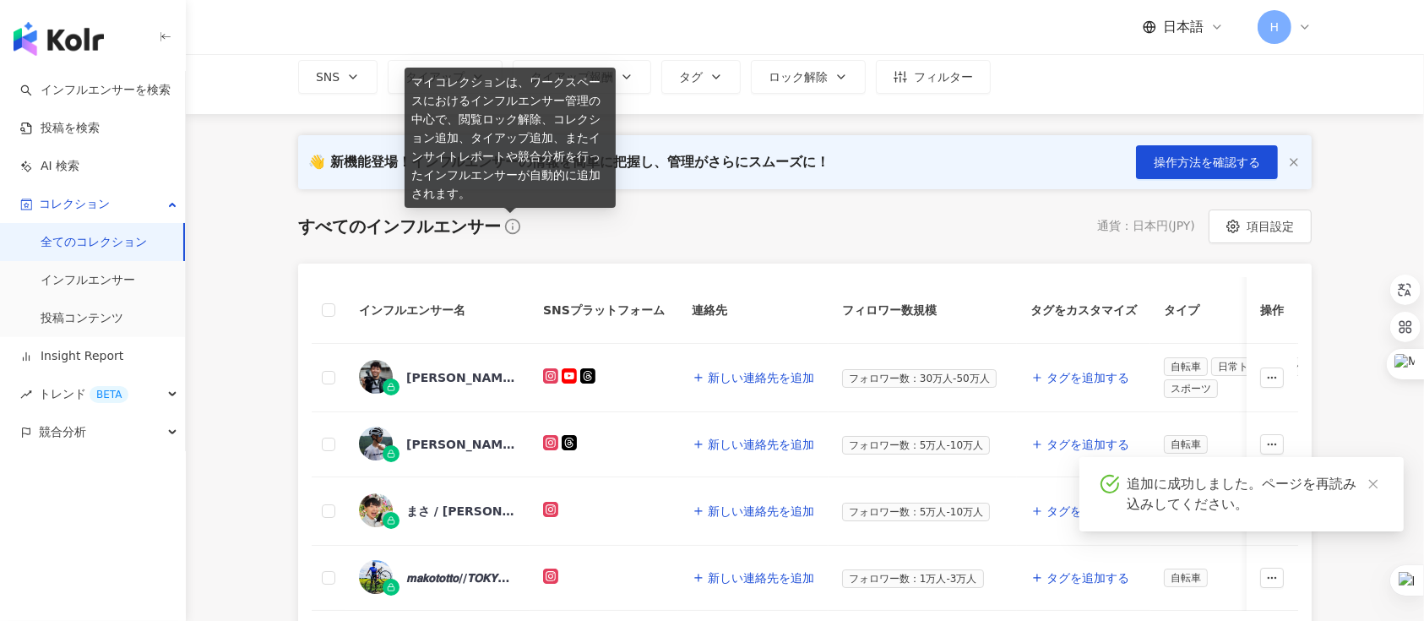
click at [512, 231] on icon at bounding box center [512, 226] width 17 height 17
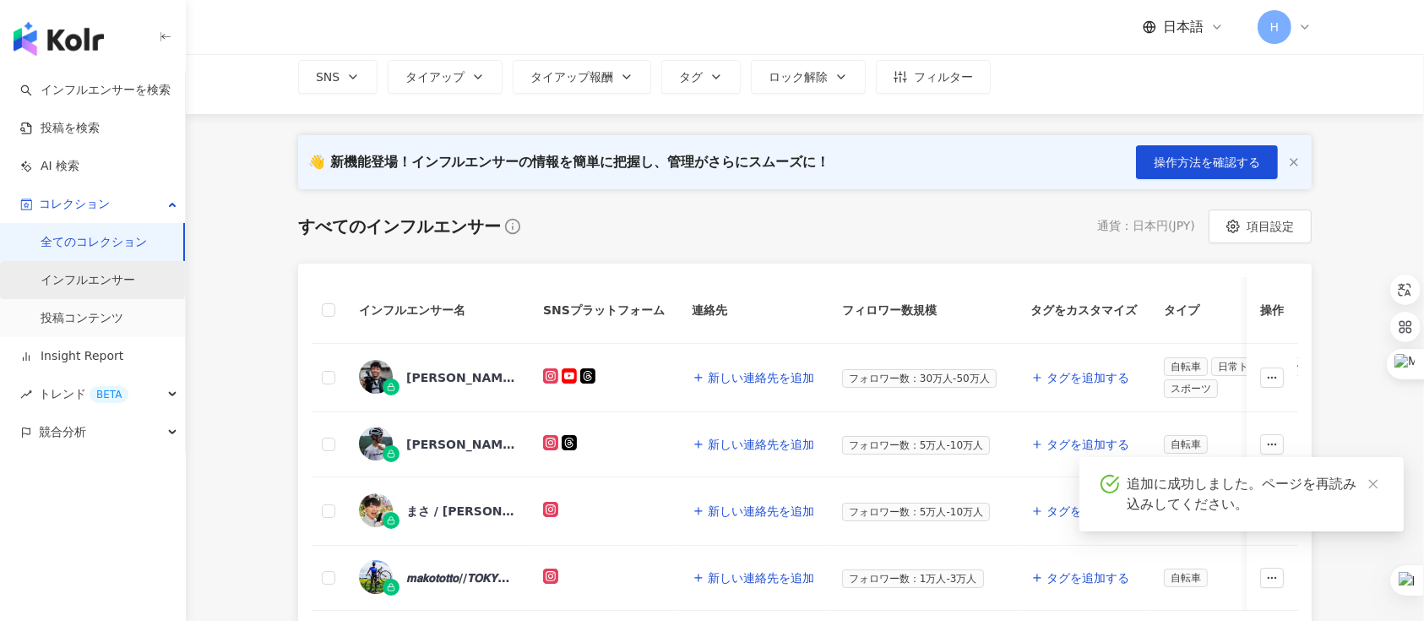
click at [105, 279] on link "インフルエンサー" at bounding box center [88, 280] width 95 height 17
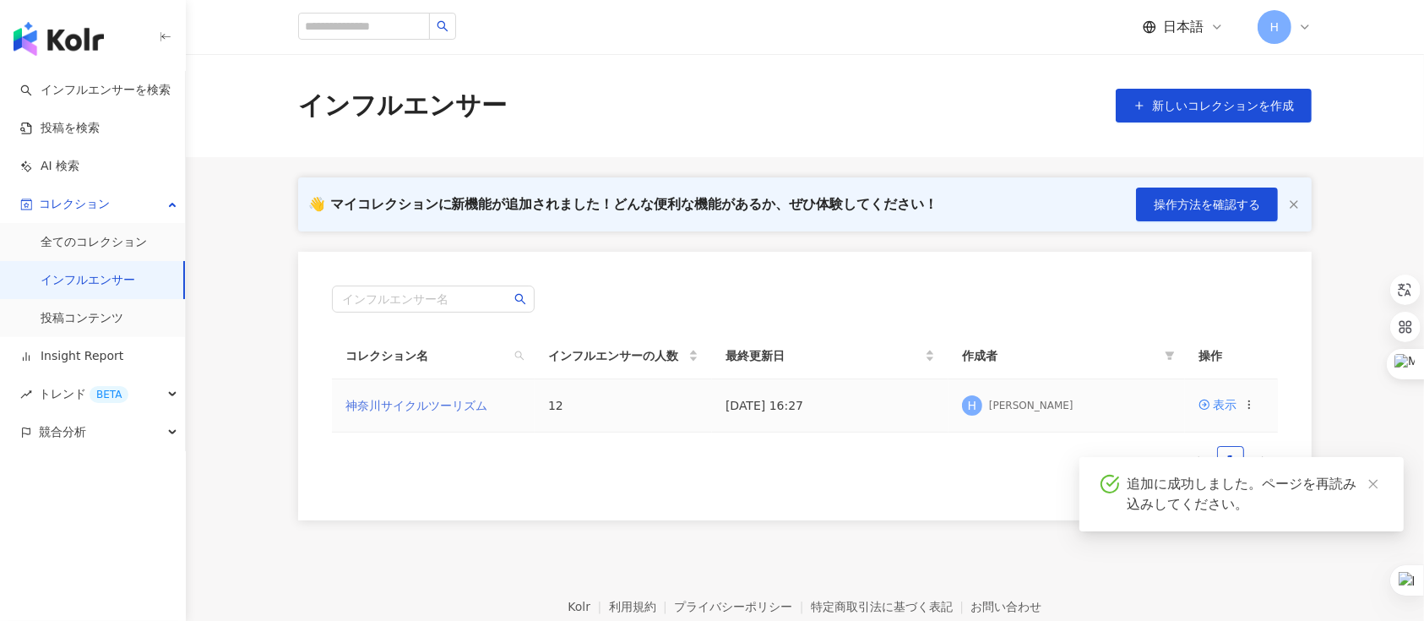
click at [469, 402] on link "神奈川サイクルツーリズム" at bounding box center [416, 406] width 142 height 14
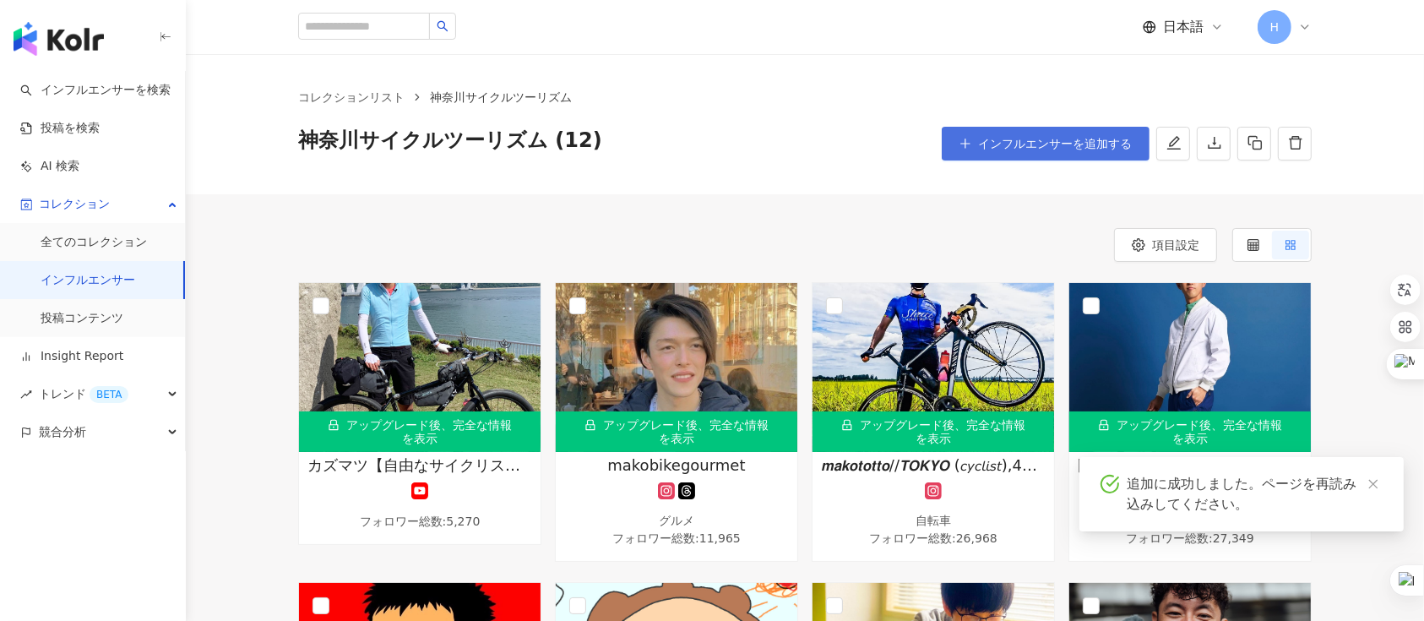
click at [1067, 144] on span "インフルエンサーを追加する" at bounding box center [1055, 144] width 154 height 14
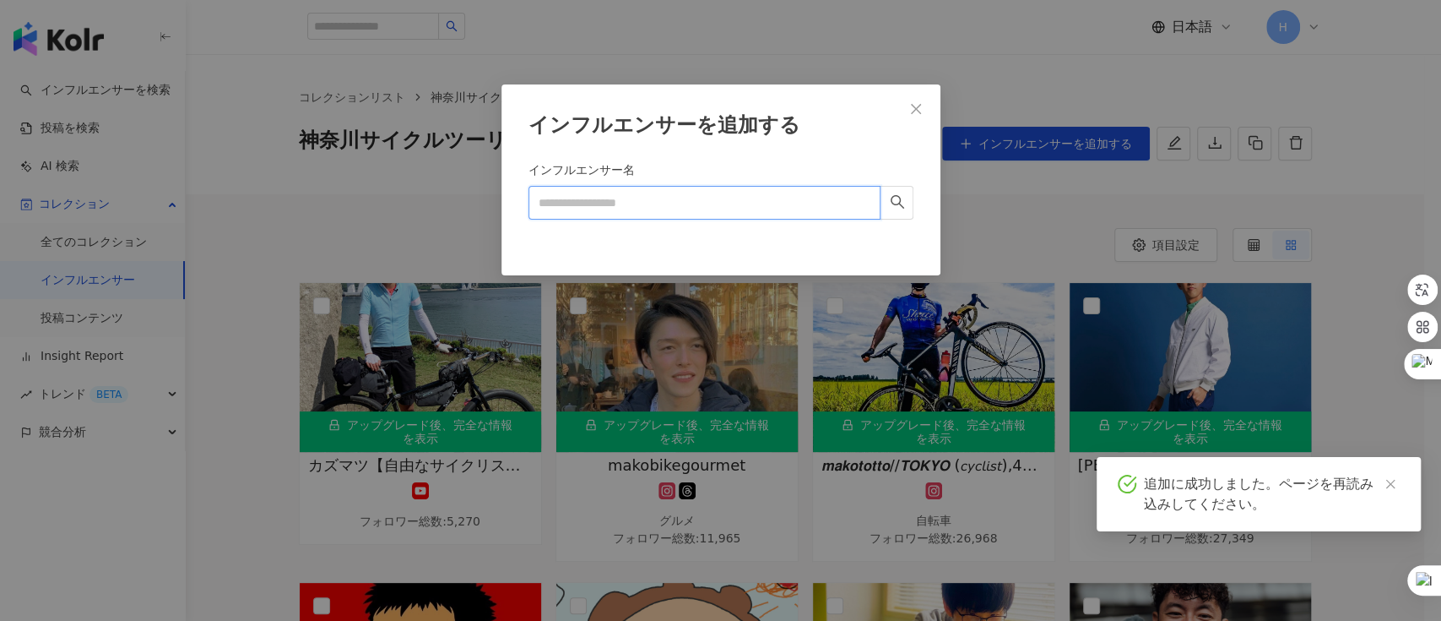
click at [668, 210] on input "インフルエンサー名" at bounding box center [705, 203] width 352 height 34
paste input "**********"
type input "**********"
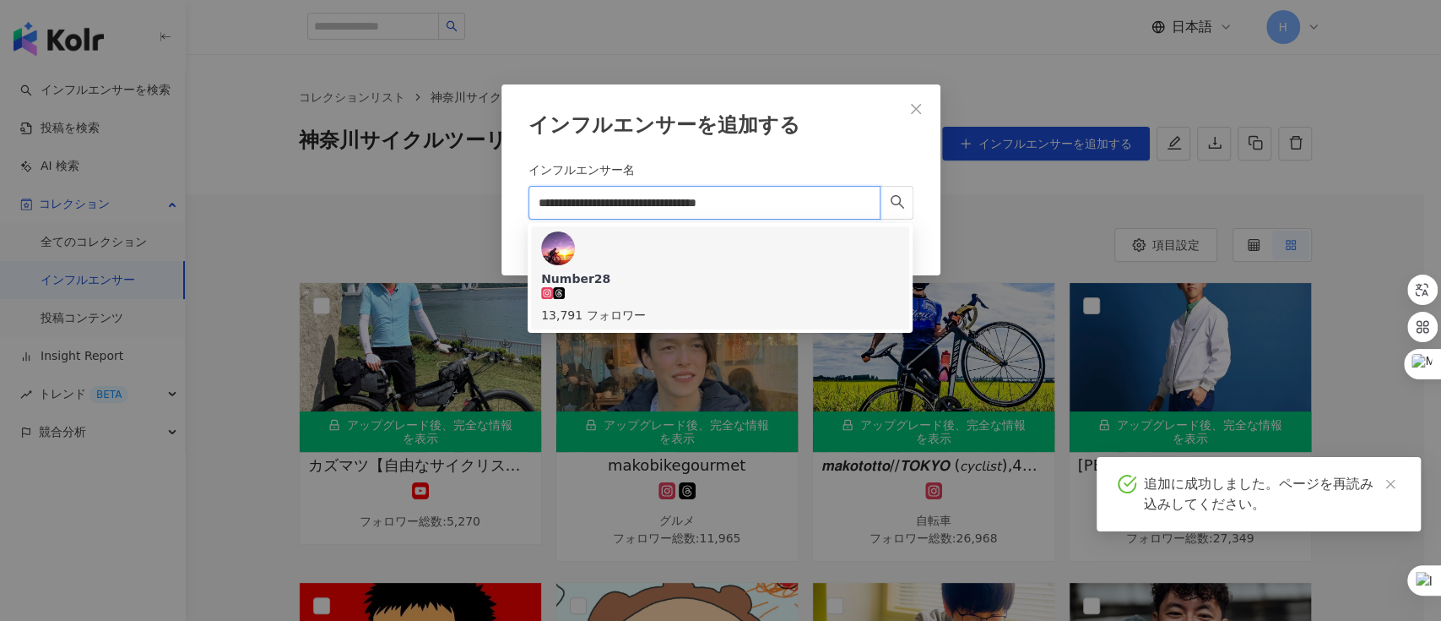
click at [610, 270] on div "Number28" at bounding box center [575, 278] width 69 height 17
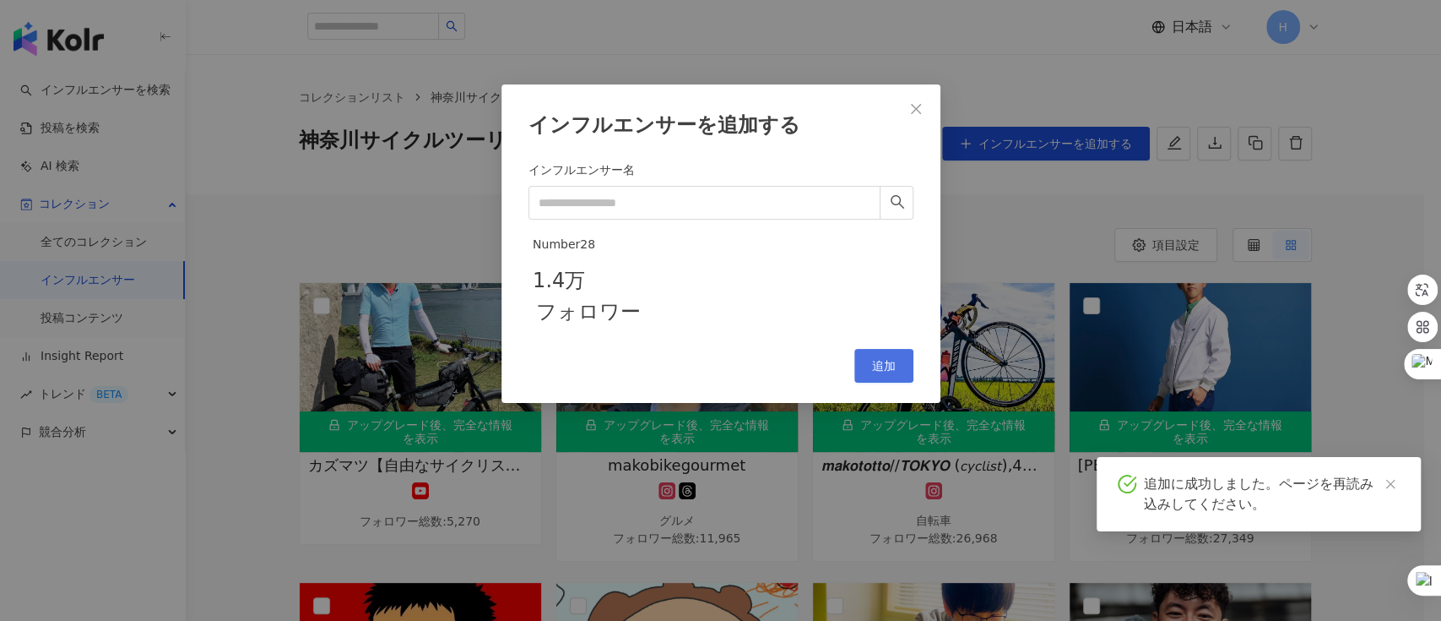
click at [875, 372] on span "追加" at bounding box center [884, 366] width 24 height 14
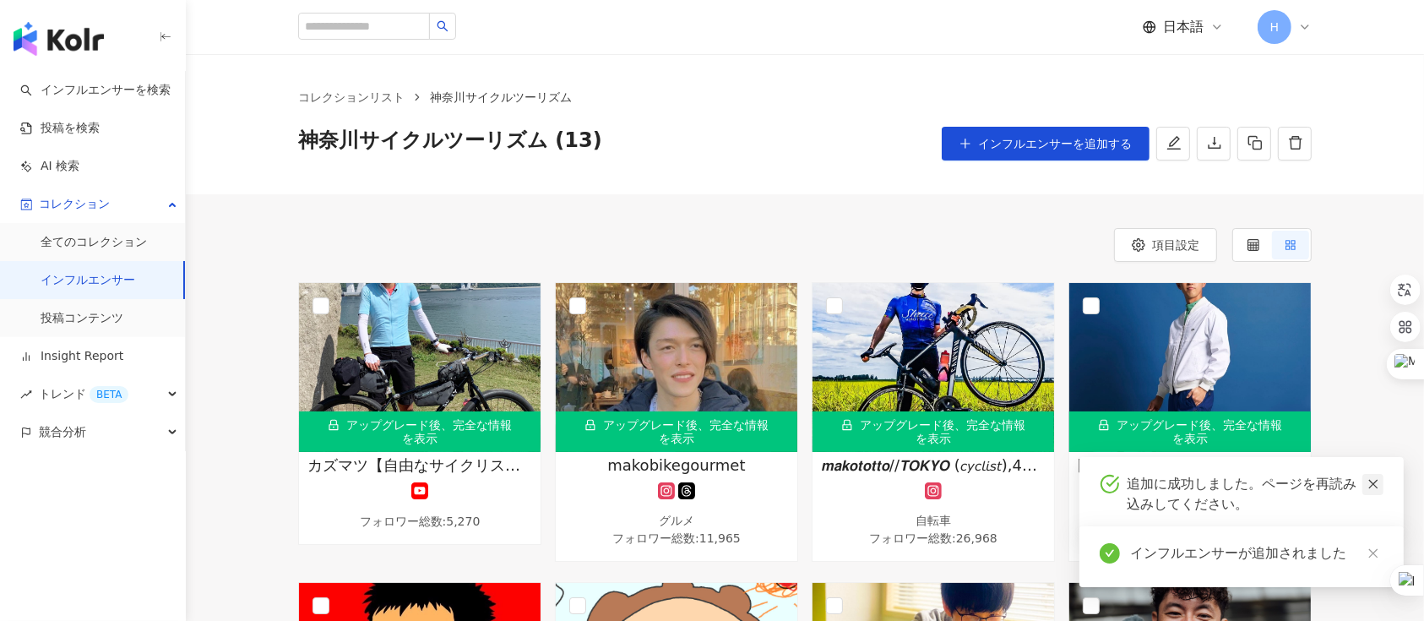
click at [1067, 464] on icon "close" at bounding box center [1372, 484] width 9 height 9
click at [1067, 464] on link at bounding box center [1372, 553] width 21 height 21
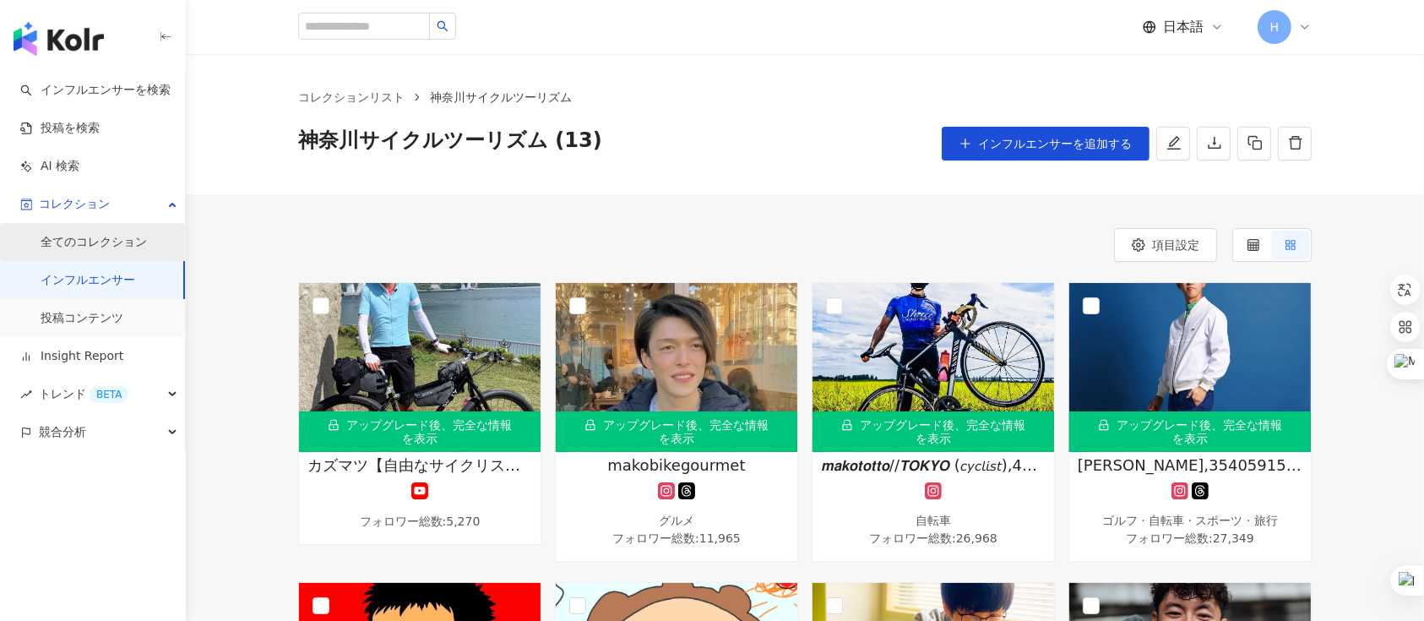
click at [115, 247] on link "全てのコレクション" at bounding box center [94, 242] width 106 height 17
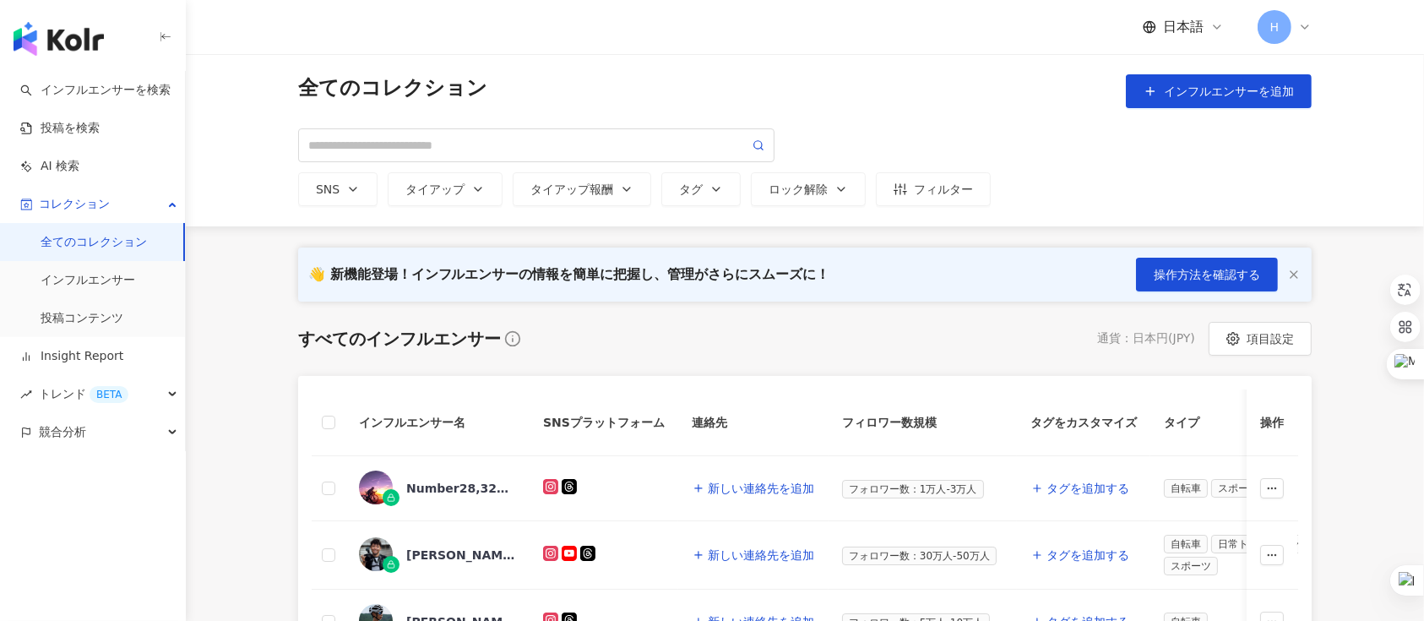
scroll to position [225, 0]
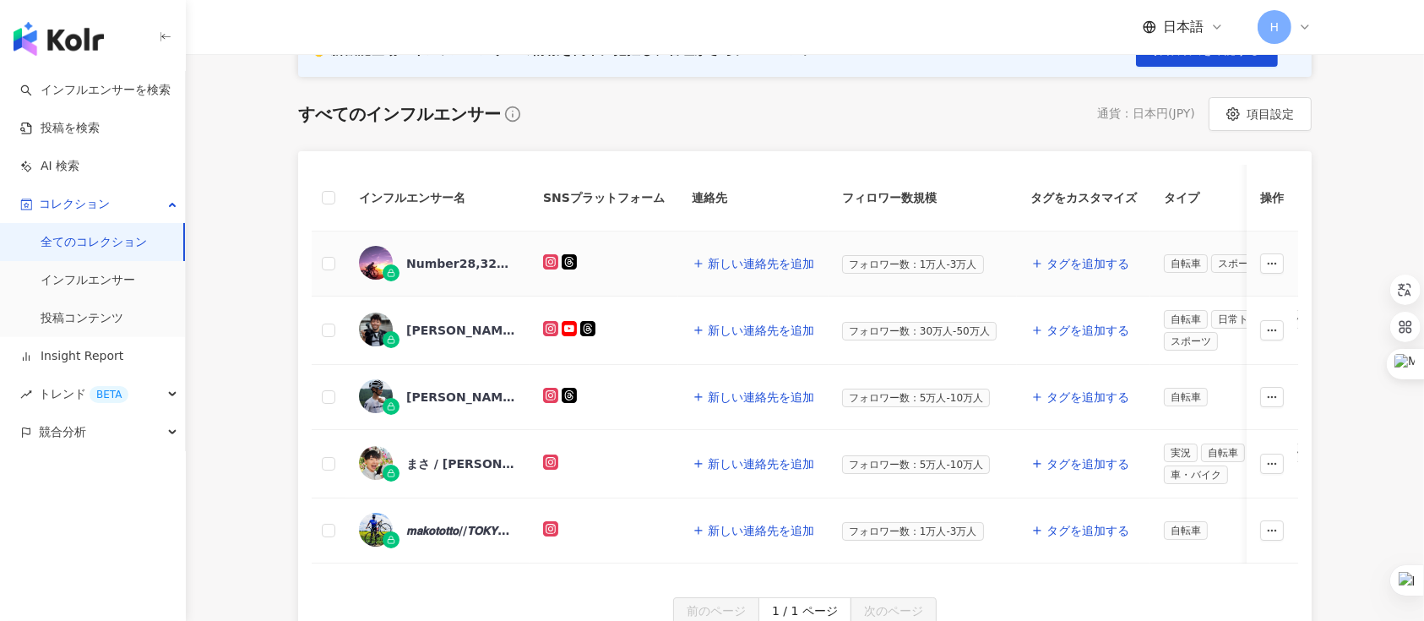
click at [445, 260] on div "Number28,32114369740" at bounding box center [461, 263] width 110 height 17
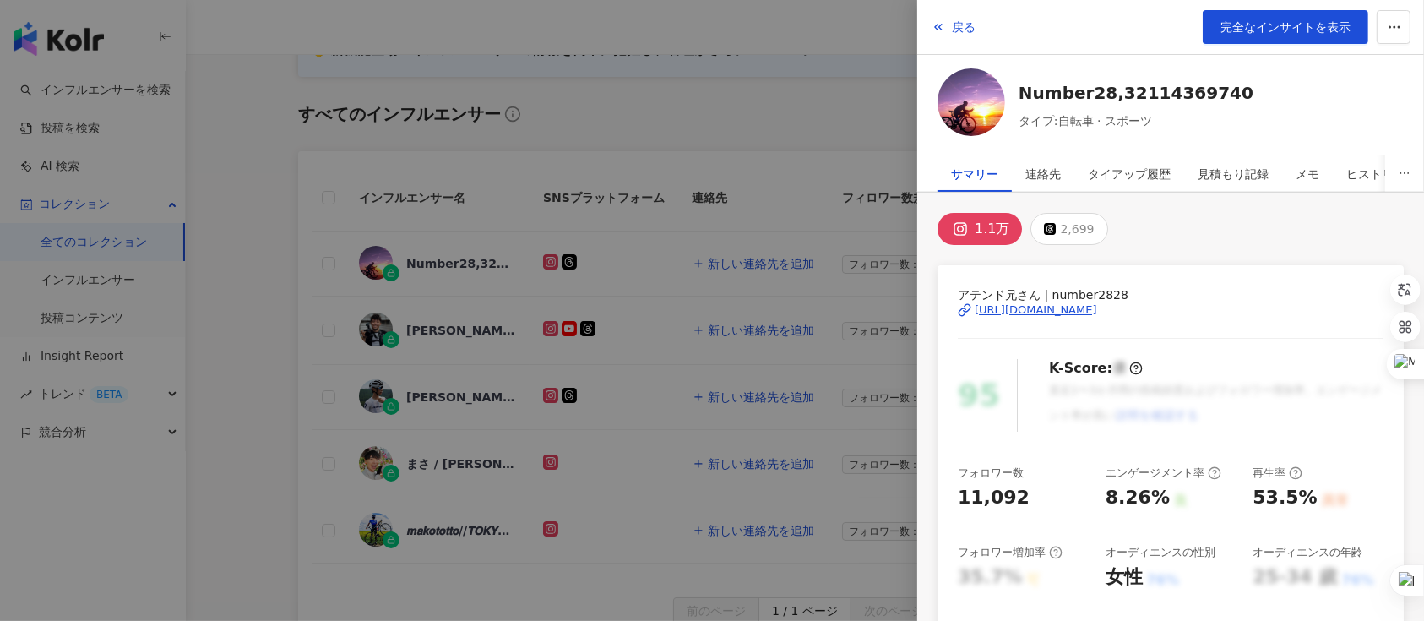
click at [446, 329] on div at bounding box center [712, 310] width 1424 height 621
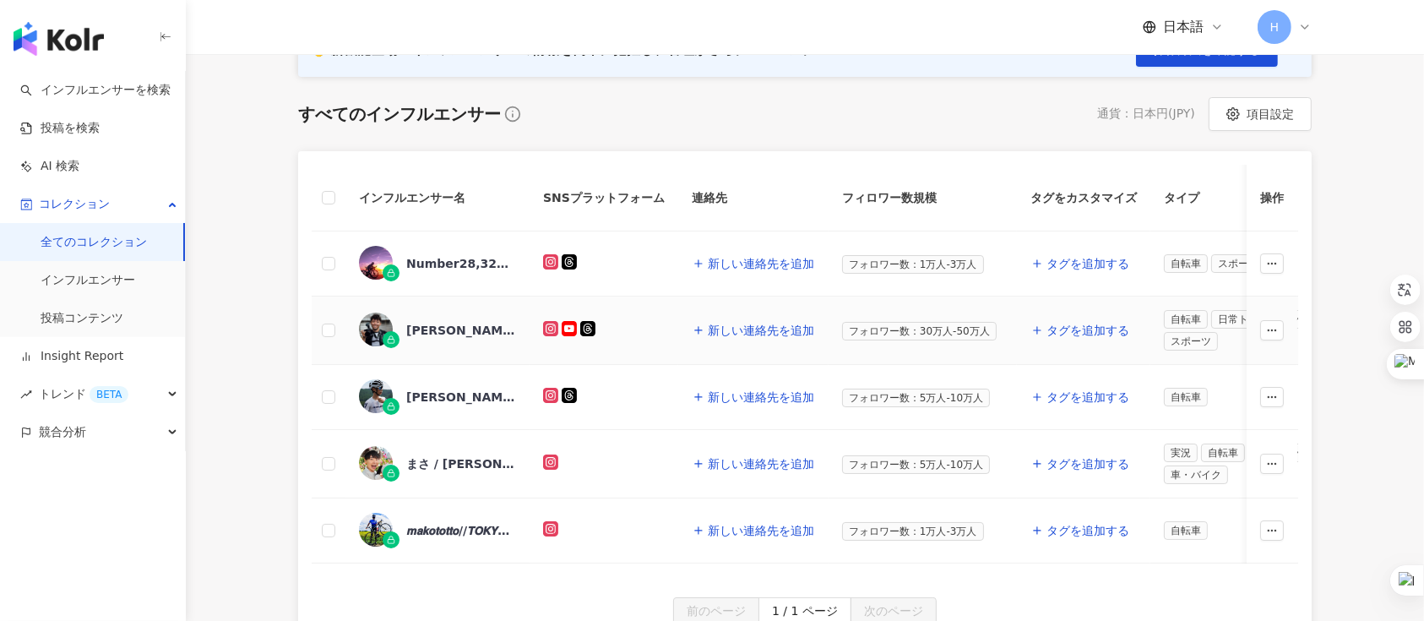
click at [426, 335] on div "[PERSON_NAME]" at bounding box center [461, 330] width 110 height 17
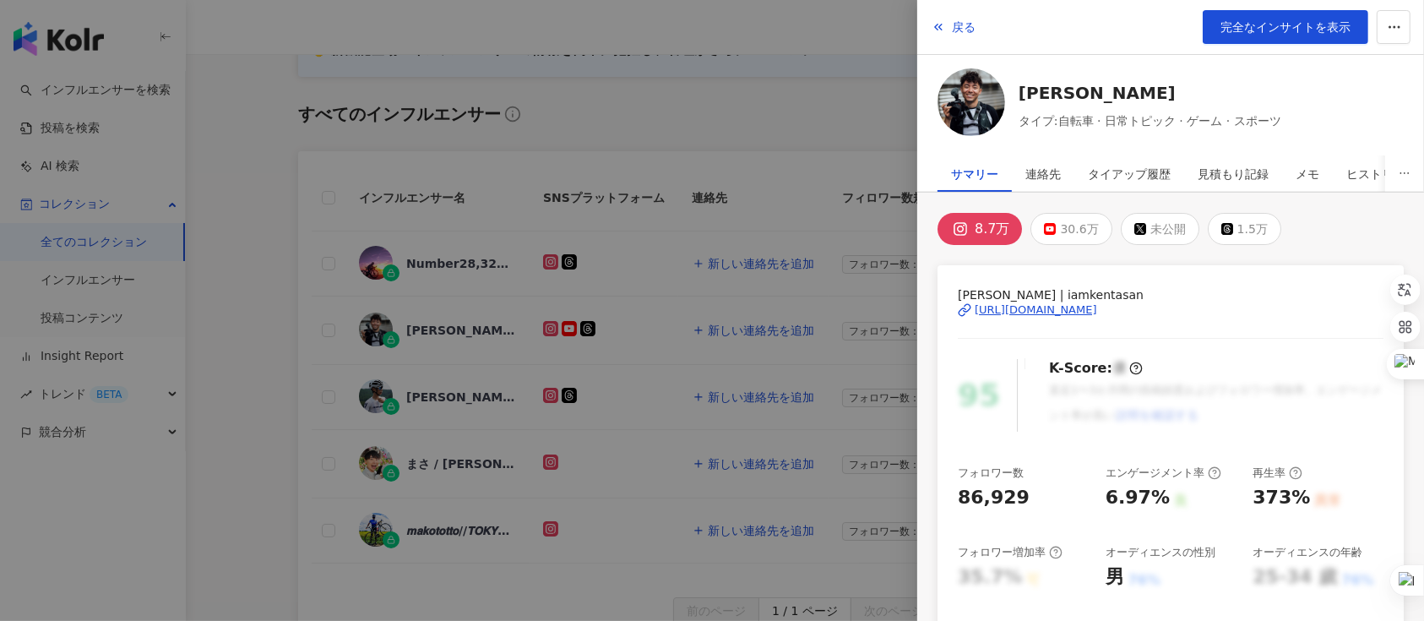
click at [446, 394] on div at bounding box center [712, 310] width 1424 height 621
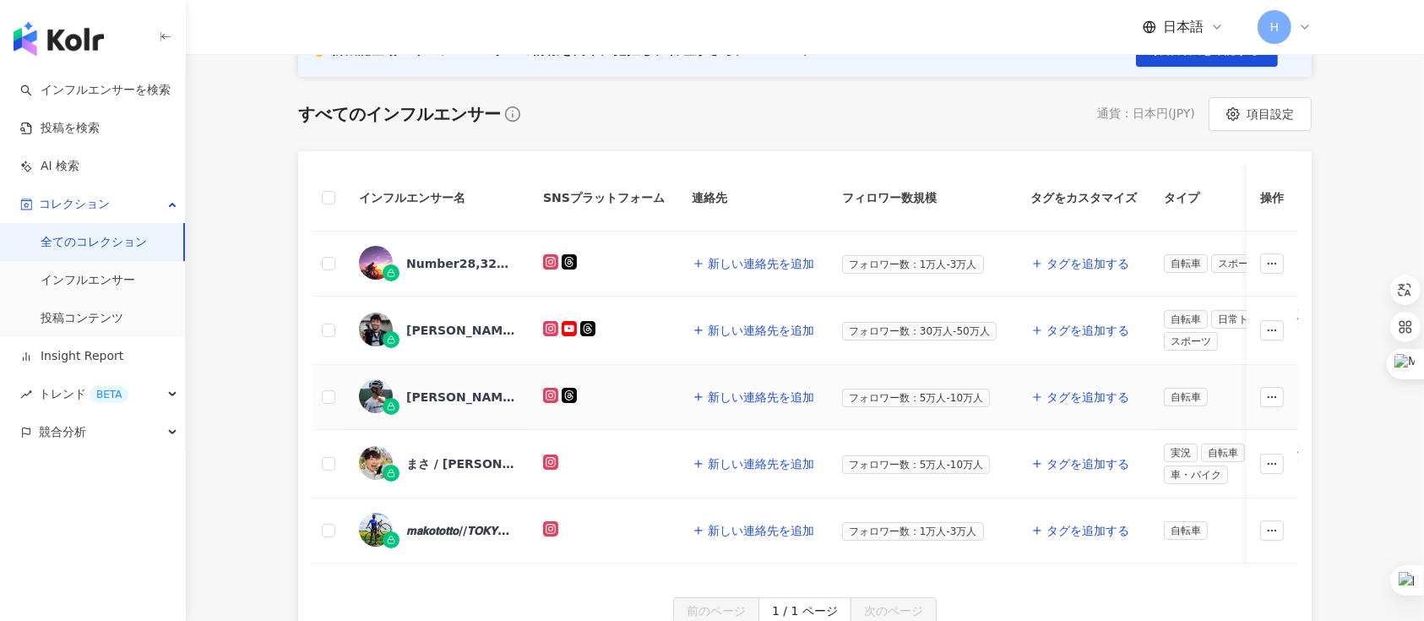
click at [428, 392] on div "[PERSON_NAME] [PERSON_NAME],1473280069" at bounding box center [461, 396] width 110 height 17
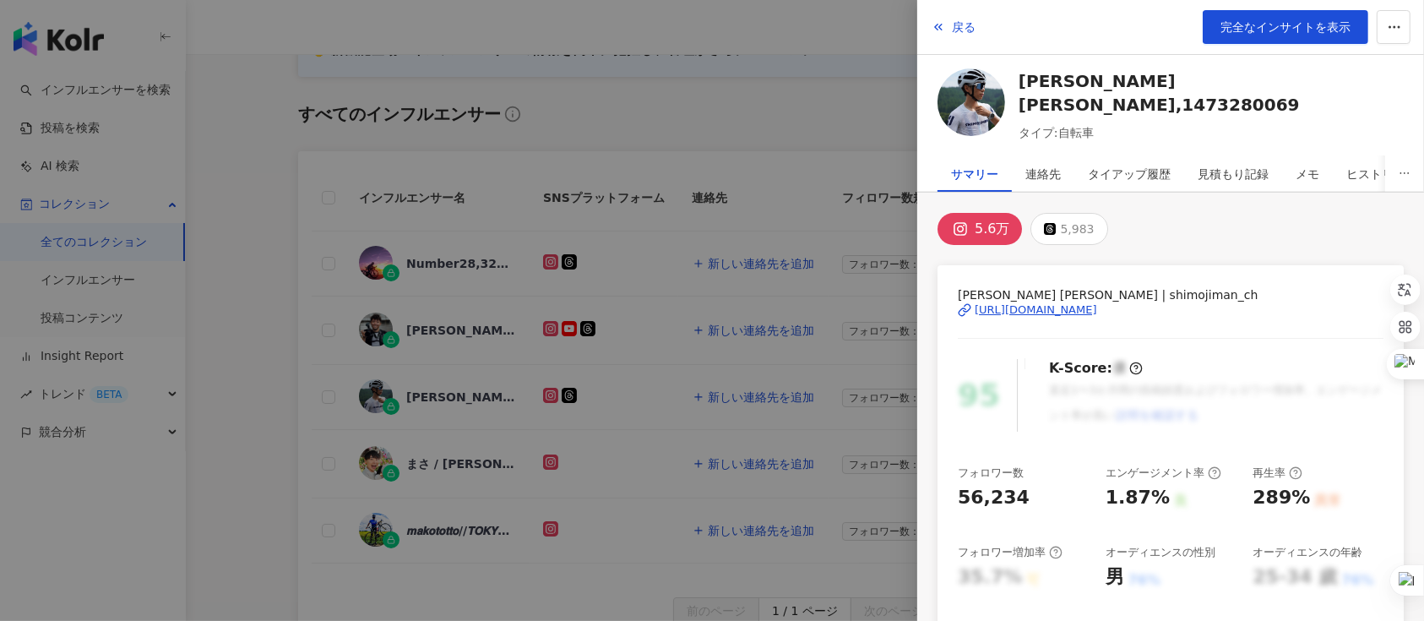
click at [426, 464] on div at bounding box center [712, 310] width 1424 height 621
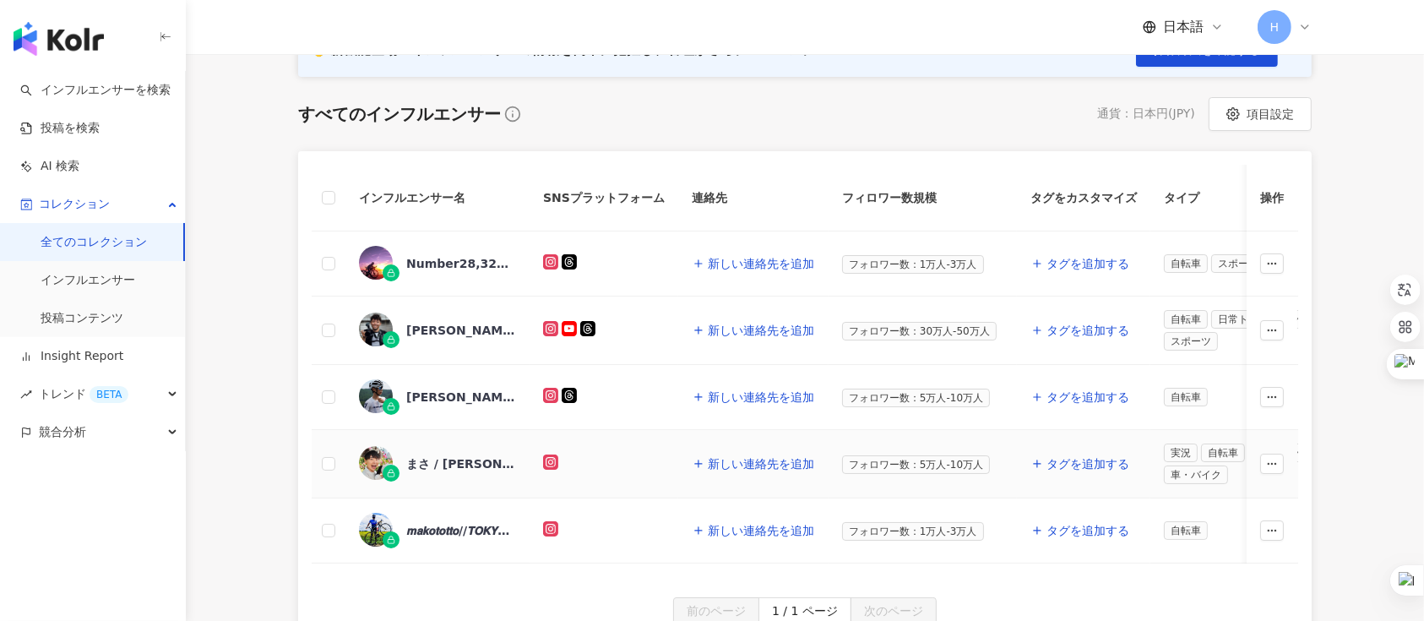
click at [447, 458] on div "まさ / [PERSON_NAME],1558154795" at bounding box center [461, 463] width 110 height 17
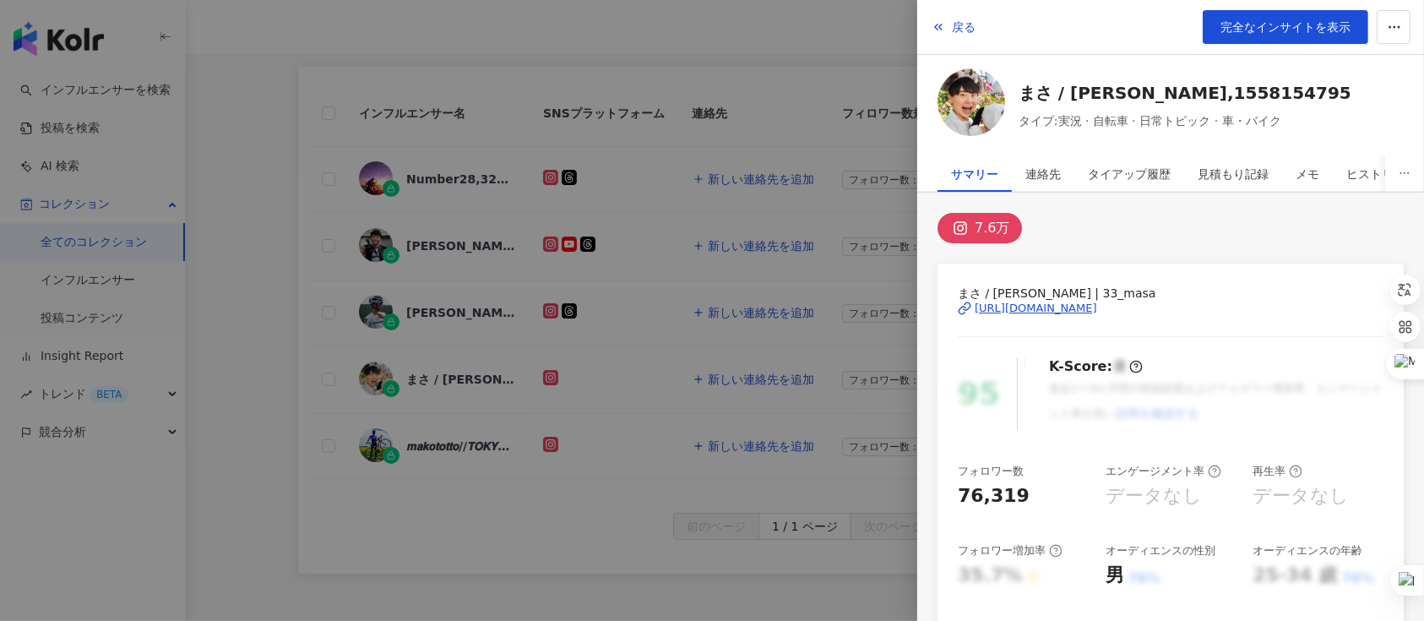
scroll to position [338, 0]
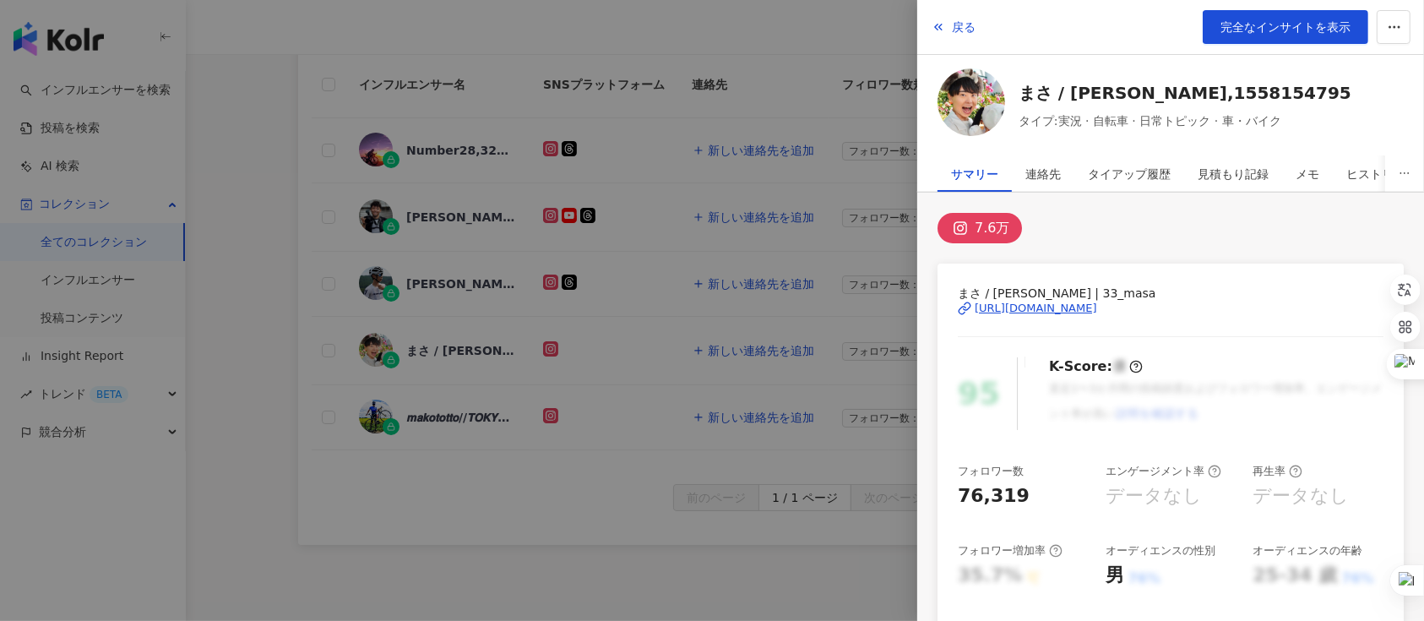
click at [437, 415] on div at bounding box center [712, 310] width 1424 height 621
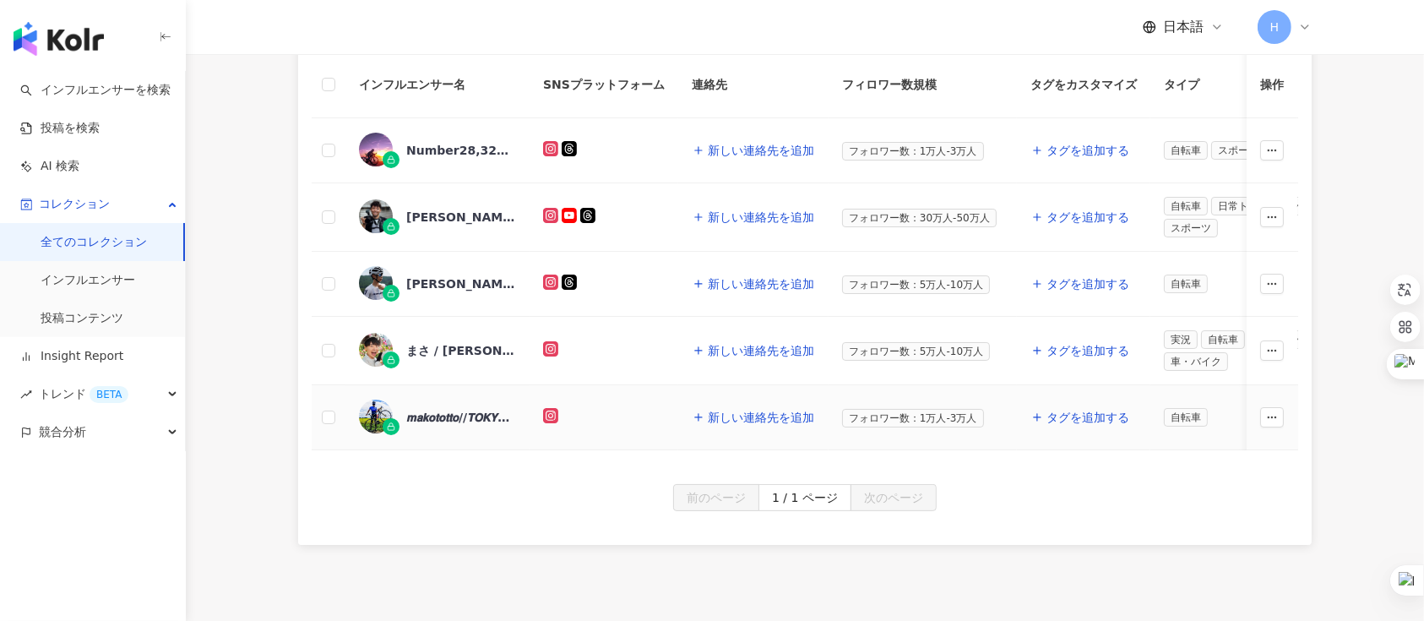
click at [453, 415] on div "𝙢𝙖𝙠𝙤𝙩𝙤𝙩𝙩𝙤//𝙏𝙊𝙆𝙔𝙊 (𝘤𝘺𝘤𝘭𝘪𝘴𝘵),4311214221" at bounding box center [461, 417] width 110 height 17
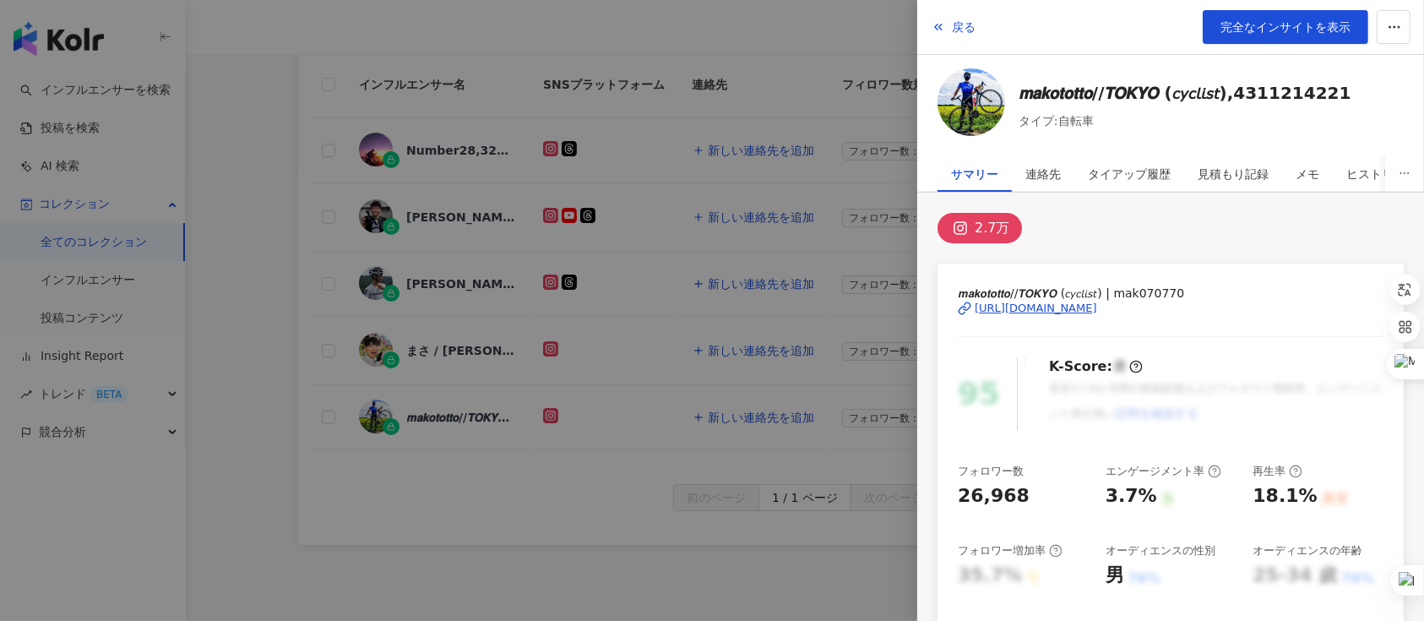
click at [267, 339] on div at bounding box center [712, 310] width 1424 height 621
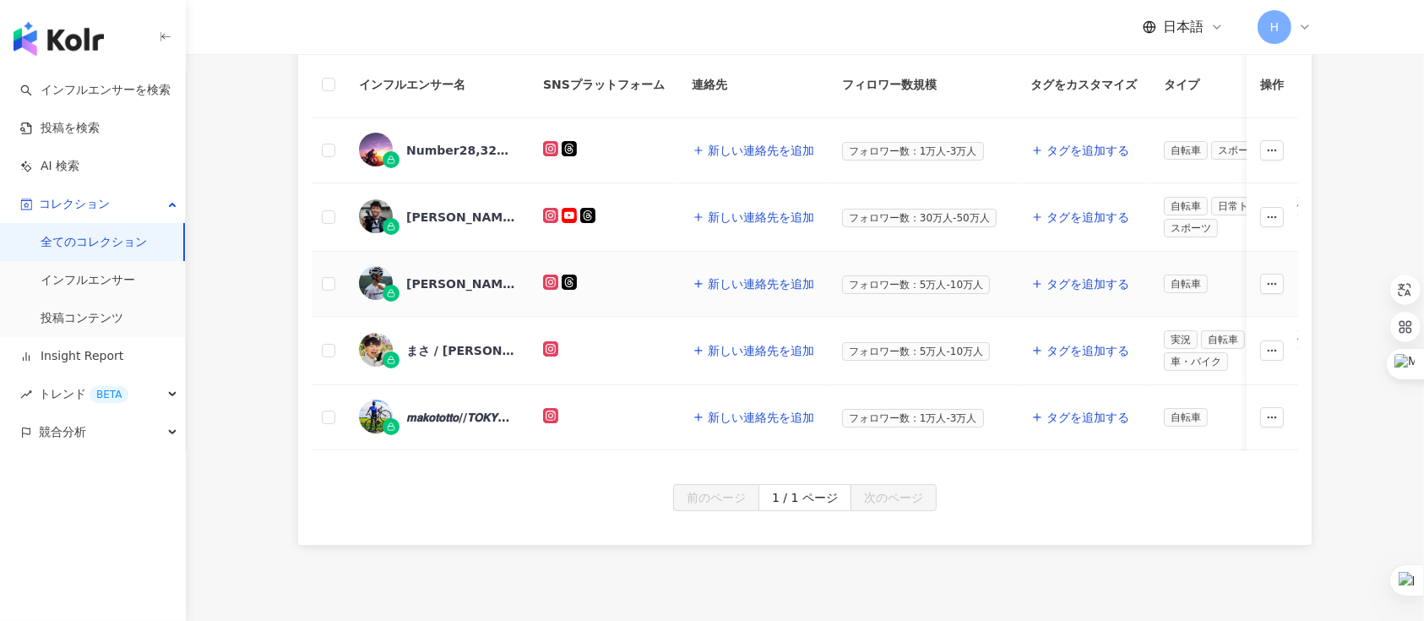
click at [456, 283] on div "[PERSON_NAME] [PERSON_NAME],1473280069" at bounding box center [461, 283] width 110 height 17
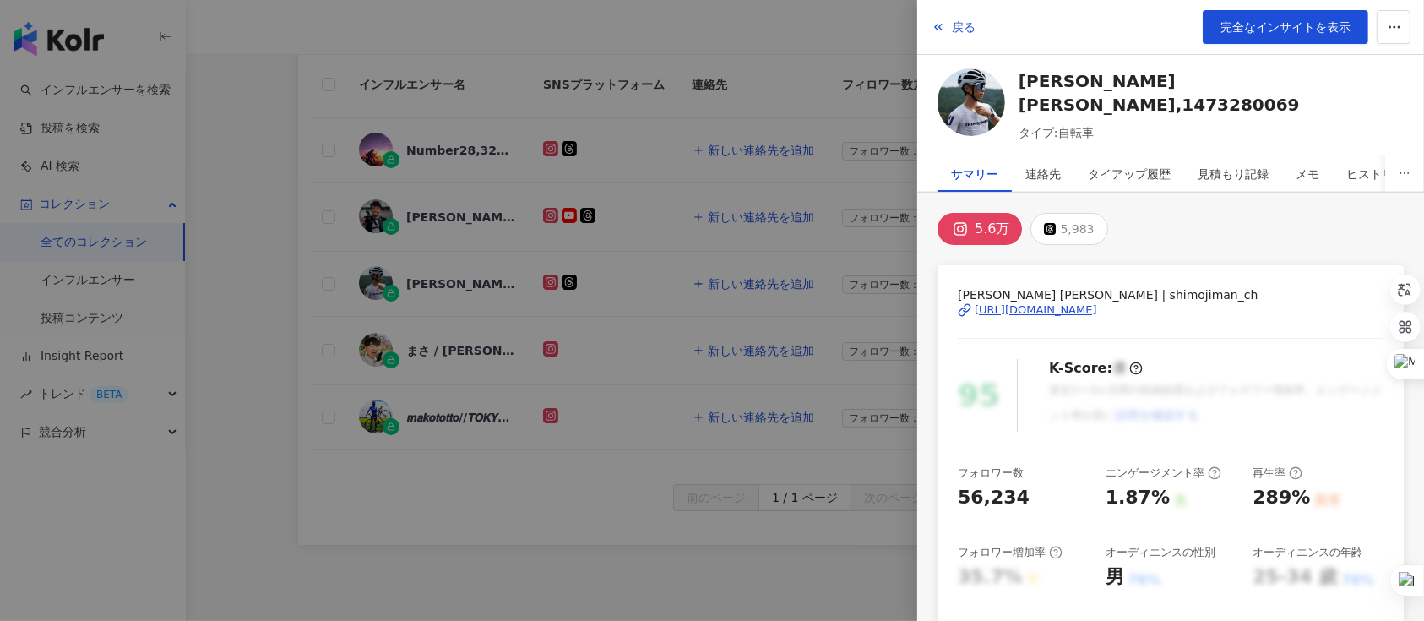
click at [439, 348] on div at bounding box center [712, 310] width 1424 height 621
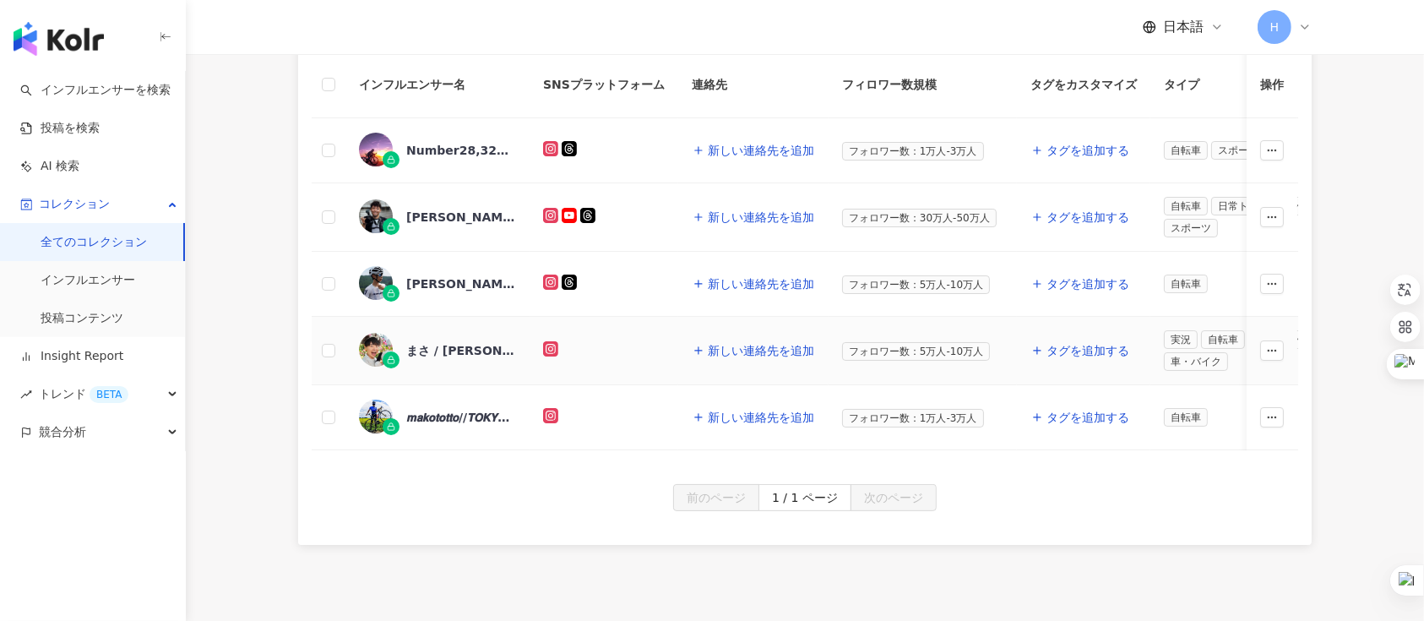
click at [454, 355] on div "まさ / [PERSON_NAME],1558154795" at bounding box center [461, 350] width 110 height 17
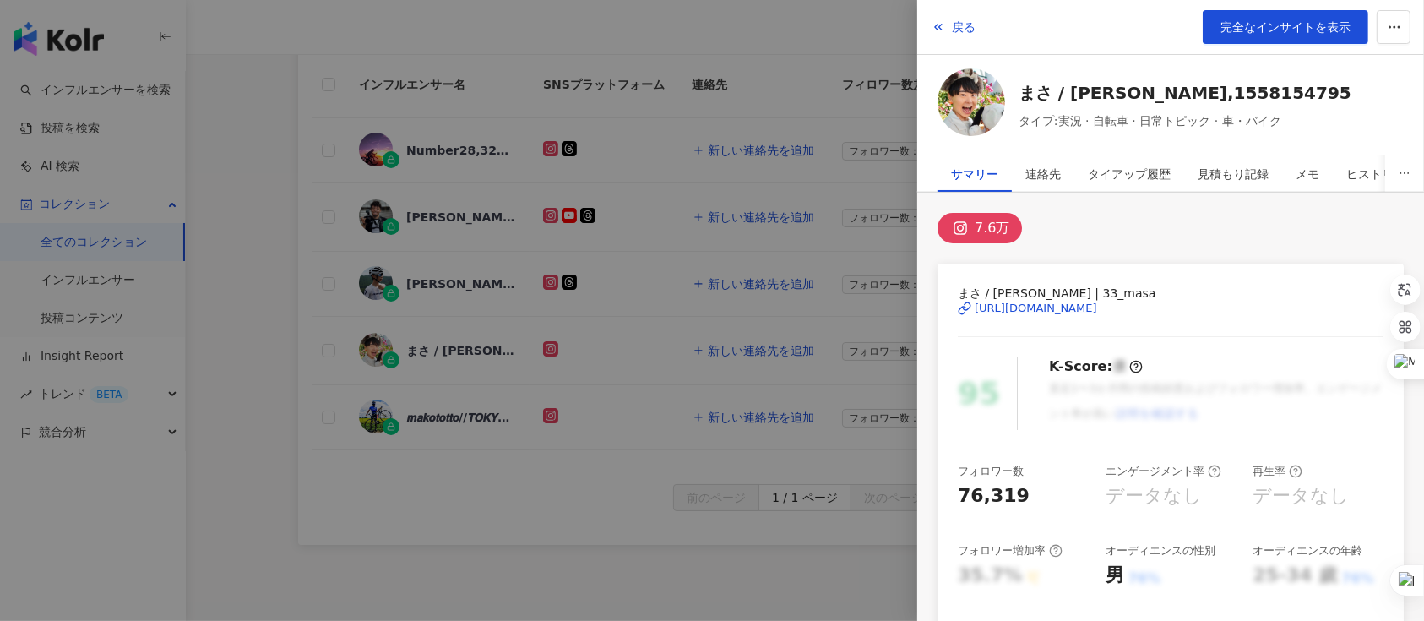
click at [315, 395] on div at bounding box center [712, 310] width 1424 height 621
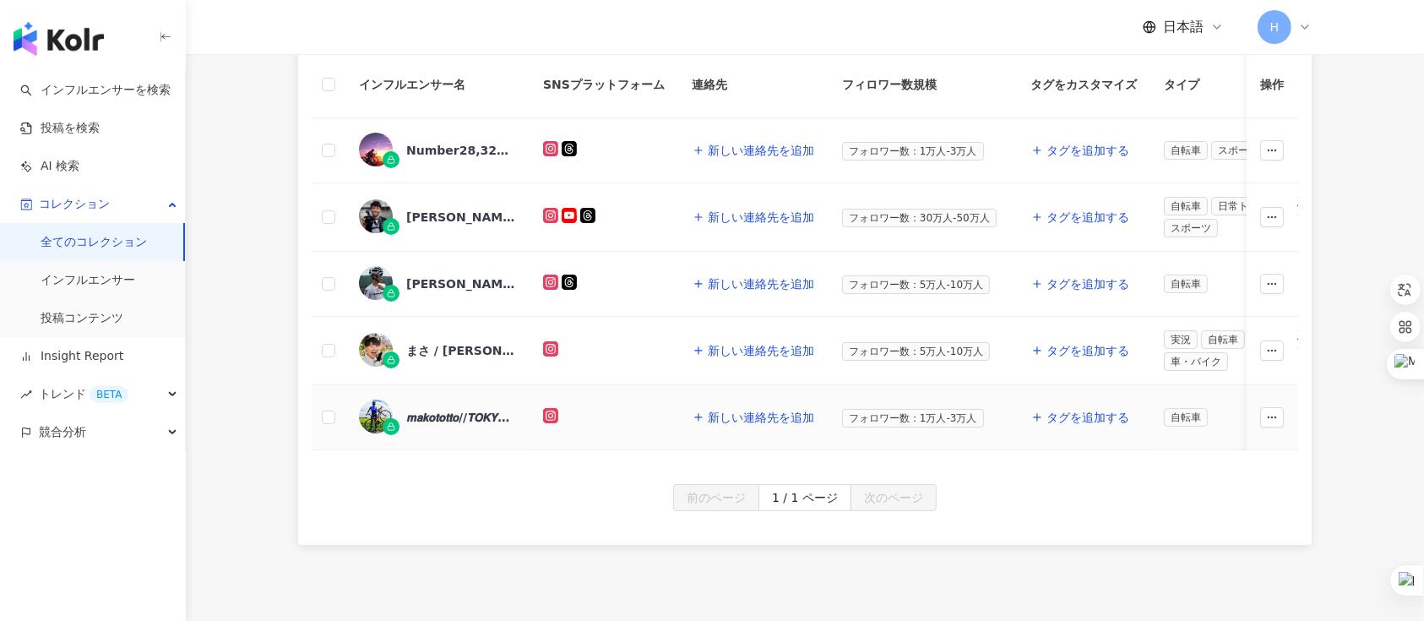
click at [458, 415] on div "𝙢𝙖𝙠𝙤𝙩𝙤𝙩𝙩𝙤//𝙏𝙊𝙆𝙔𝙊 (𝘤𝘺𝘤𝘭𝘪𝘴𝘵),4311214221" at bounding box center [461, 417] width 110 height 17
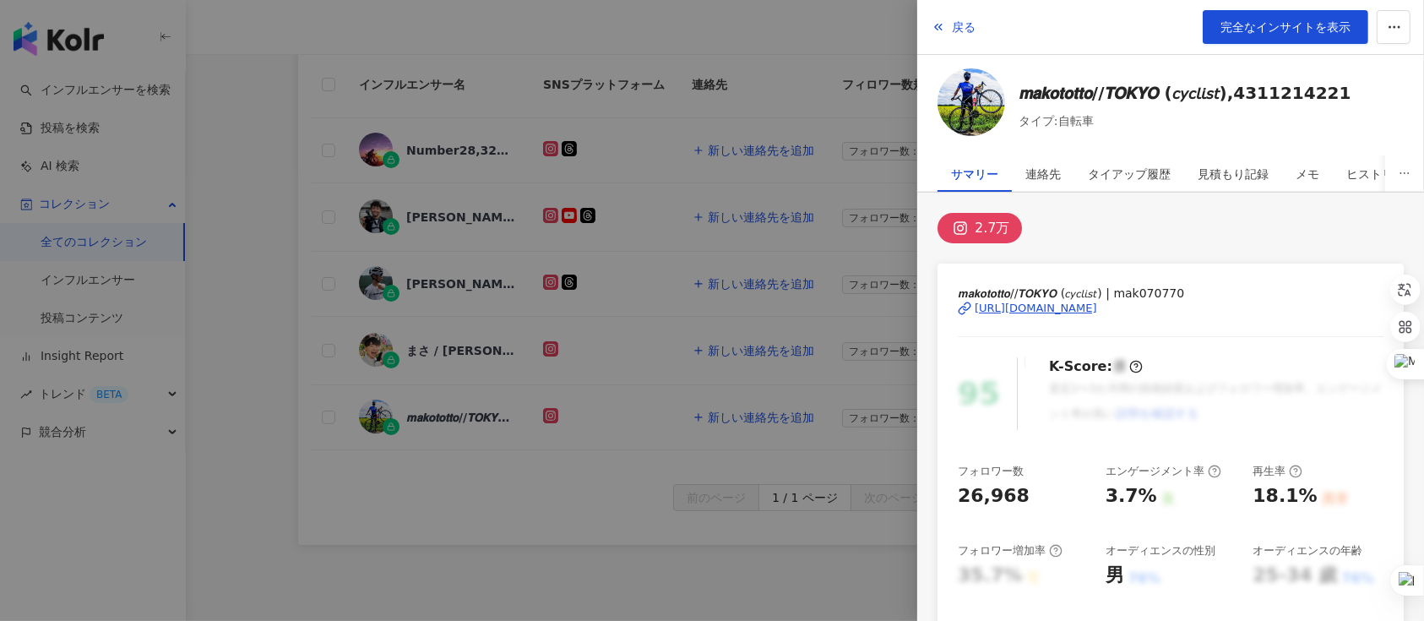
click at [245, 282] on div at bounding box center [712, 310] width 1424 height 621
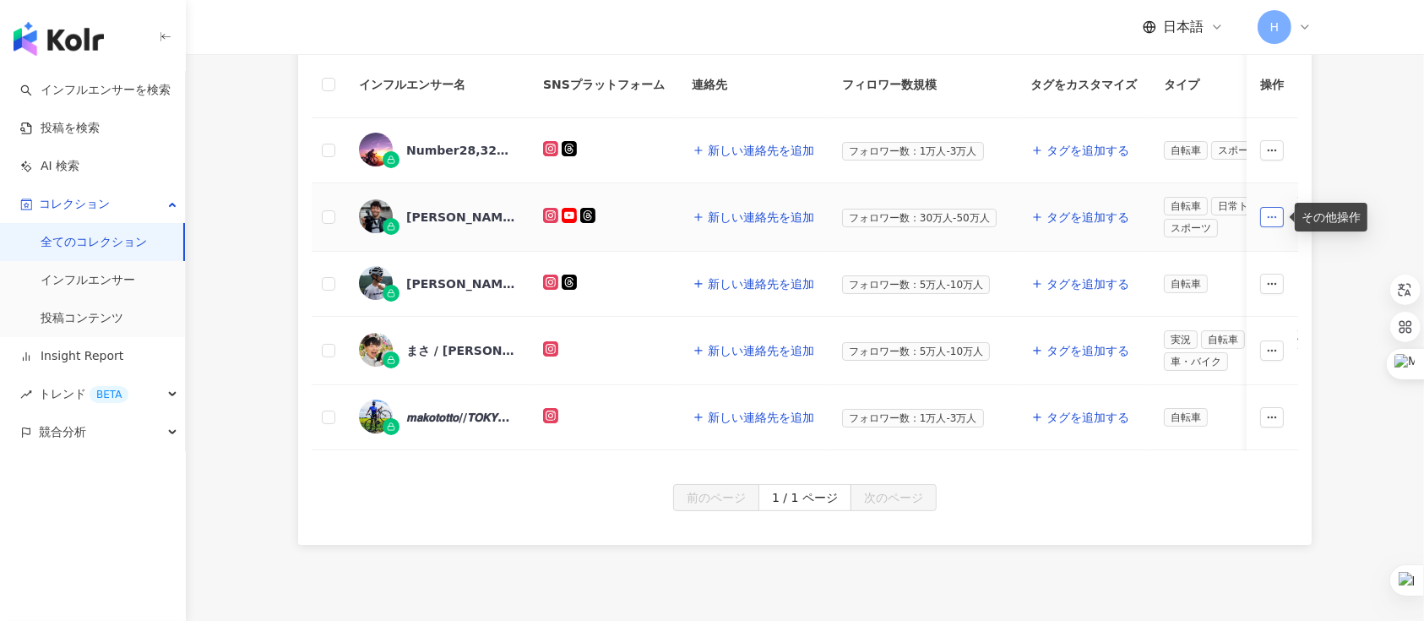
click at [1067, 218] on button "button" at bounding box center [1273, 217] width 24 height 20
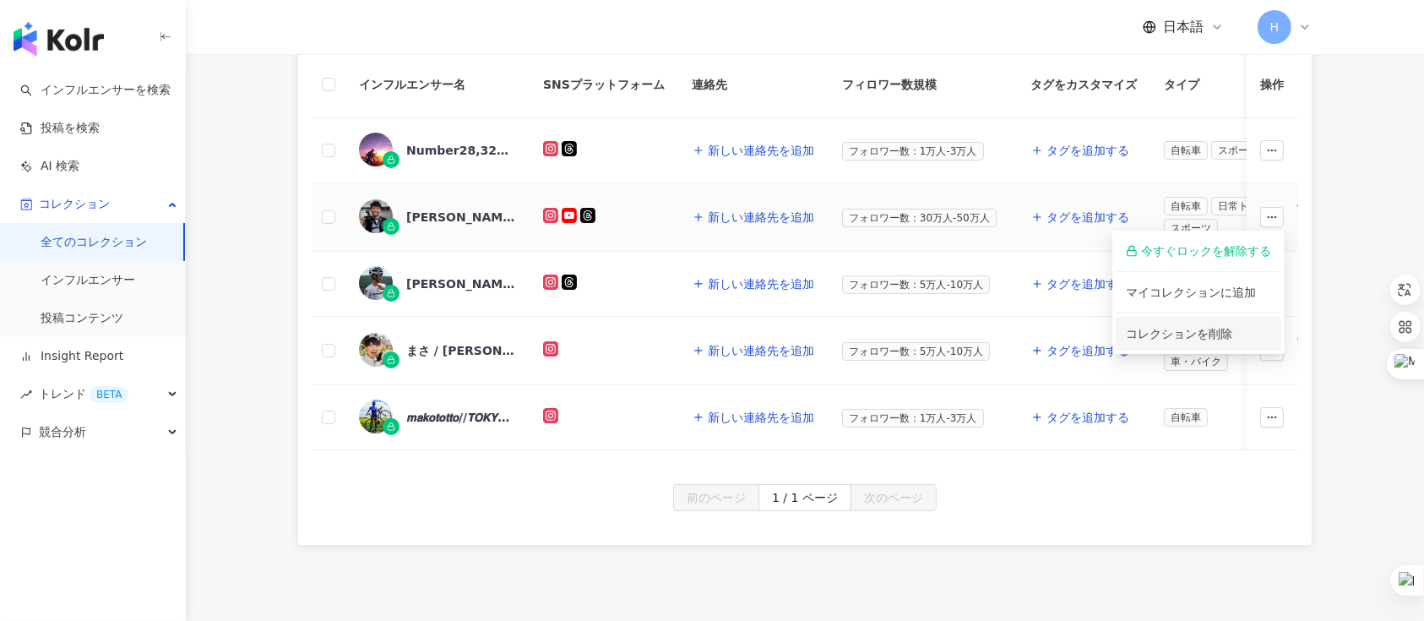
click at [1067, 334] on span "コレクションを削除" at bounding box center [1179, 334] width 106 height 14
